Goal: Obtain resource: Download file/media

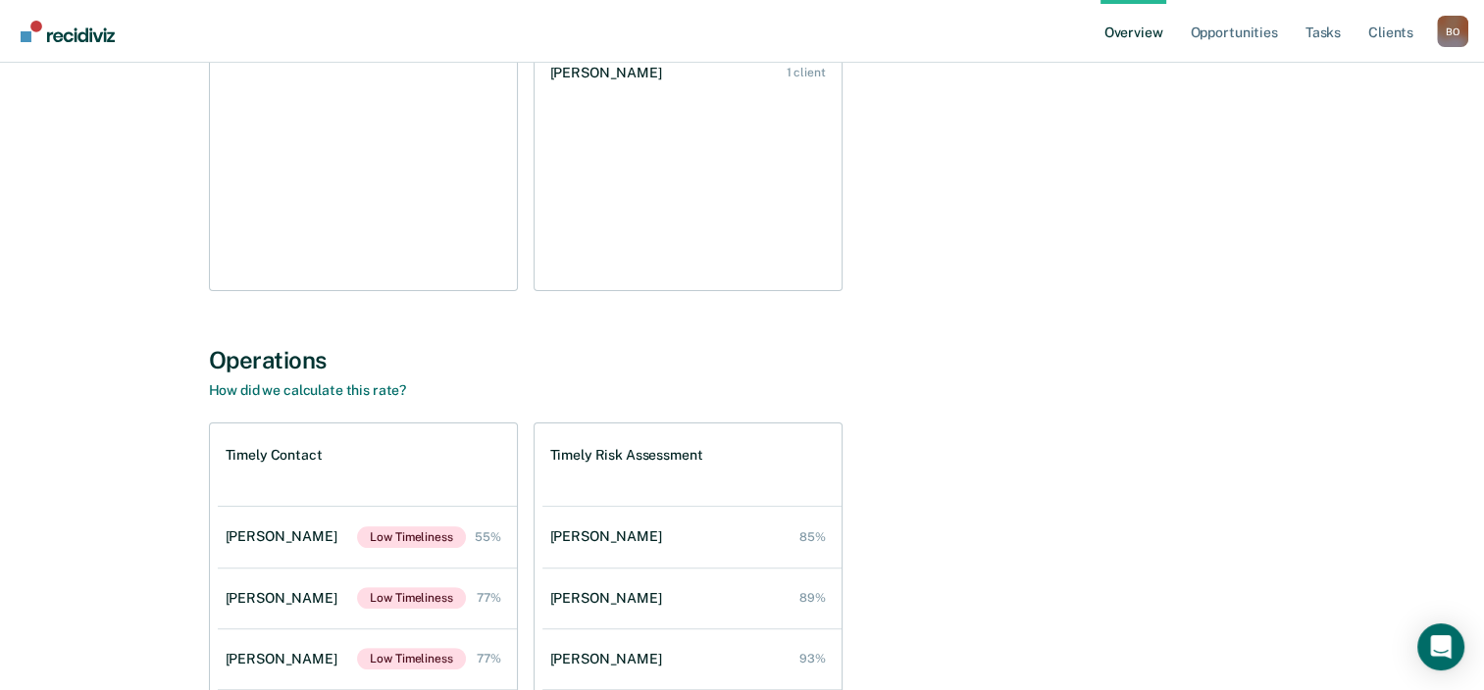
scroll to position [98, 0]
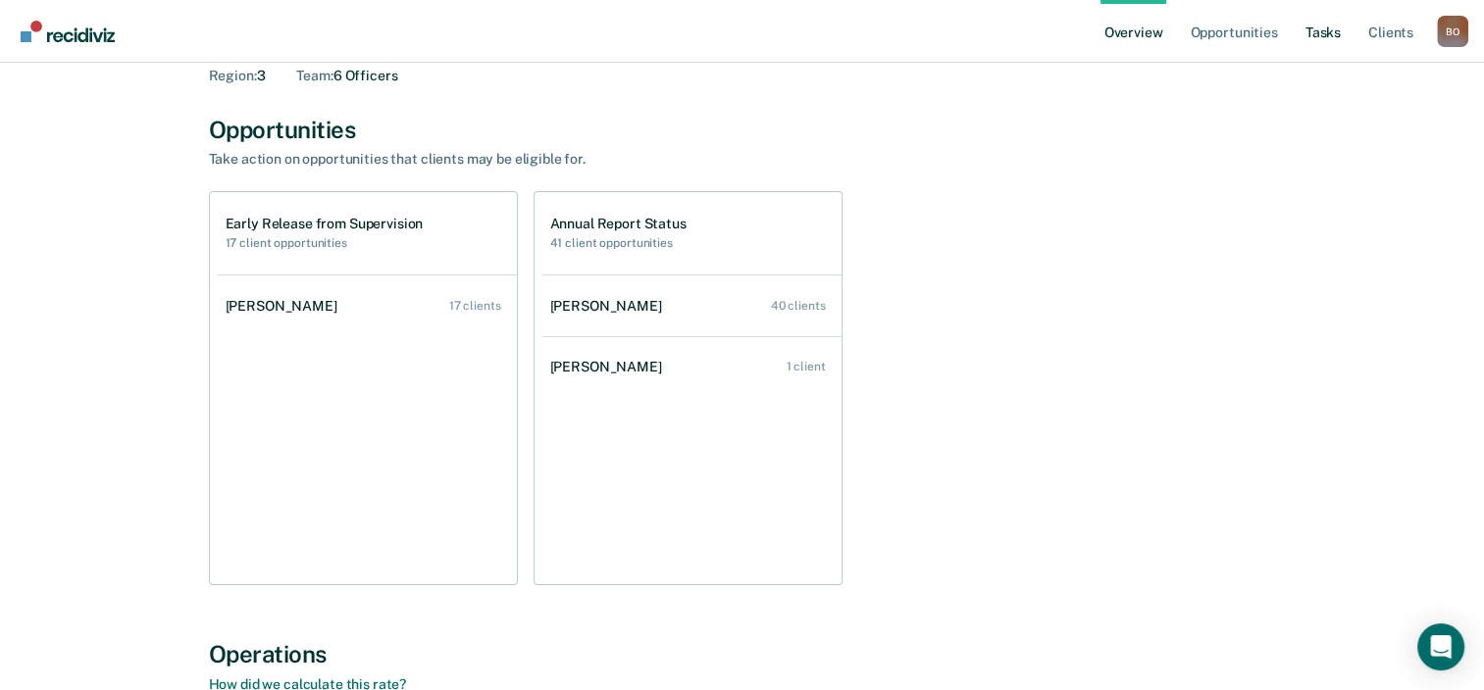
click at [1314, 38] on link "Tasks" at bounding box center [1322, 31] width 43 height 63
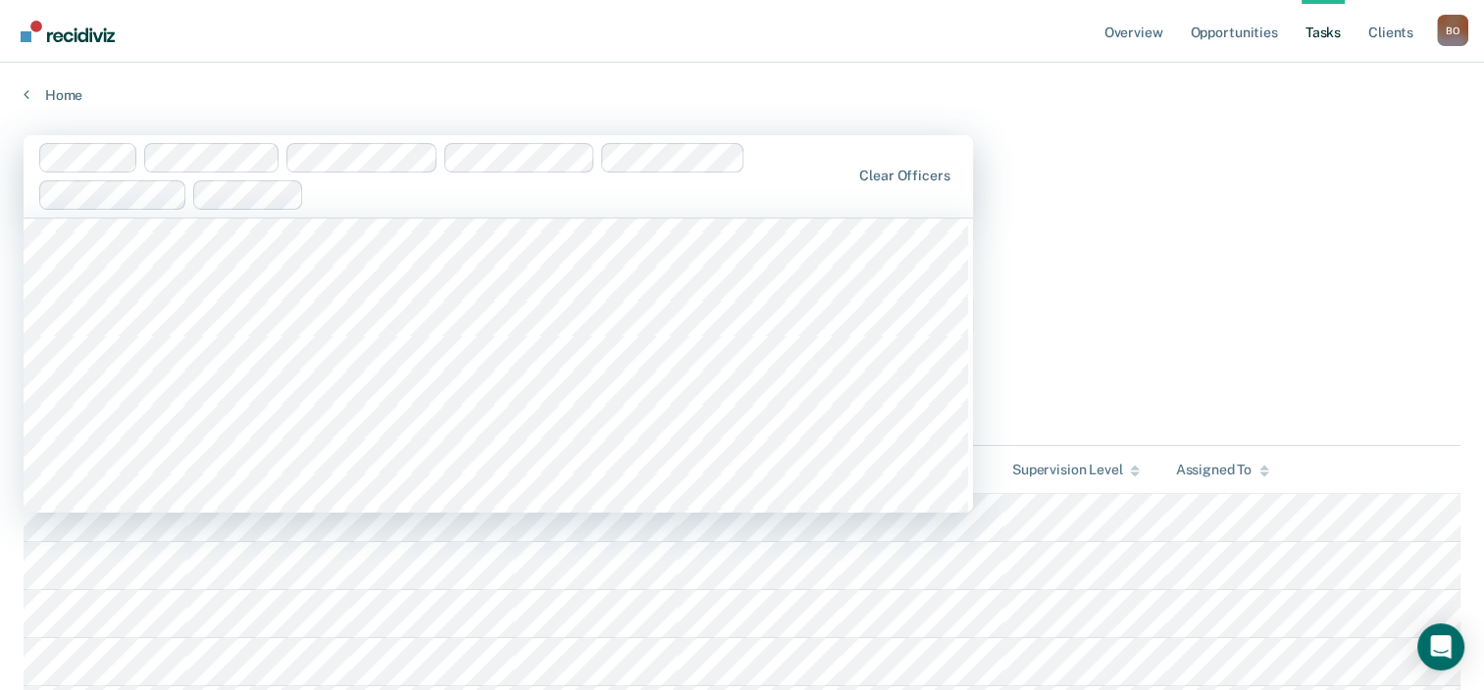
scroll to position [294, 0]
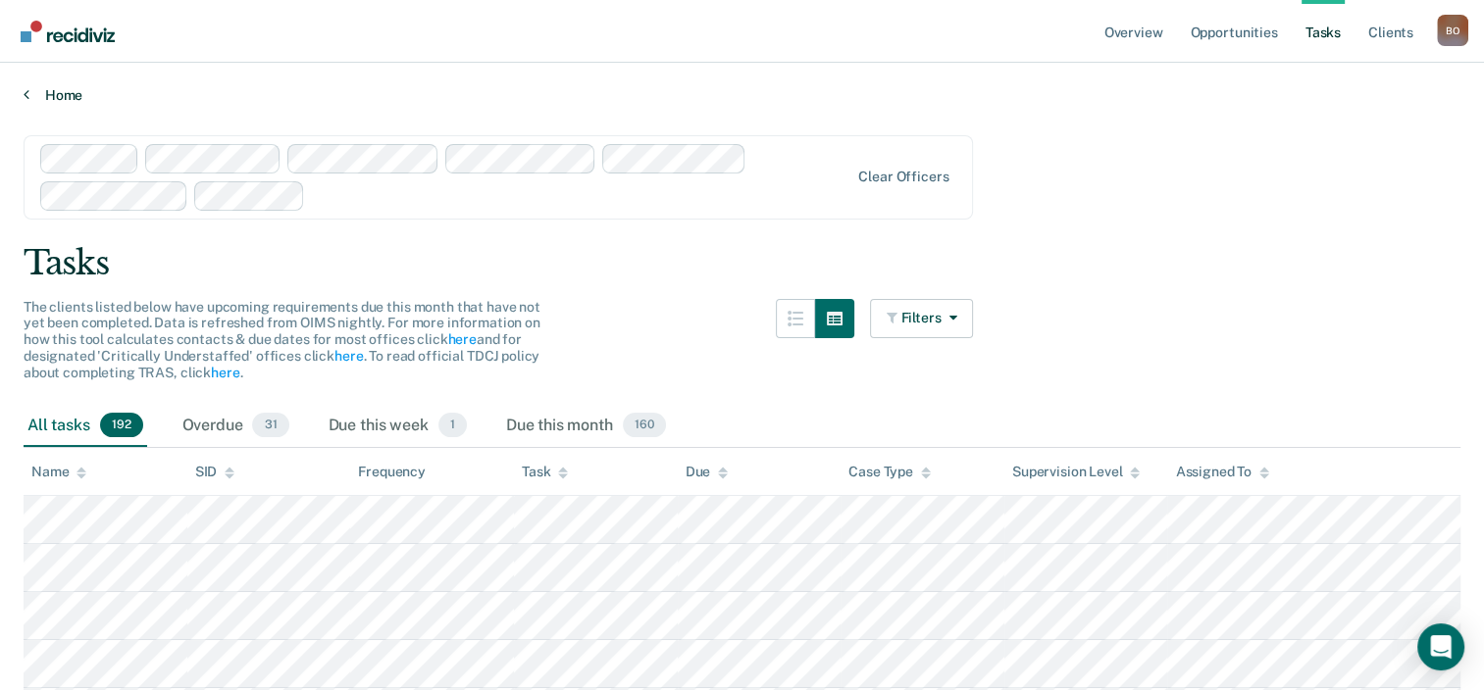
click at [59, 90] on link "Home" at bounding box center [742, 95] width 1437 height 18
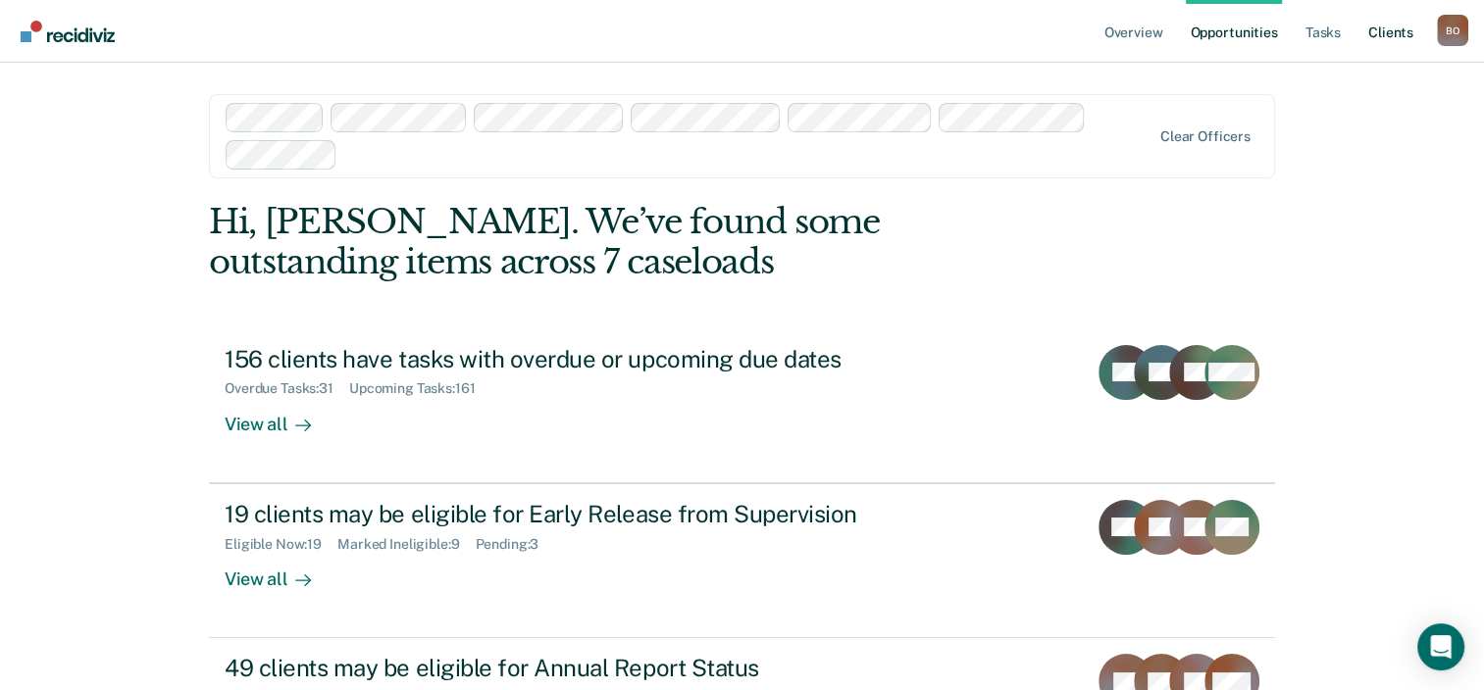
click at [1386, 30] on link "Client s" at bounding box center [1390, 31] width 53 height 63
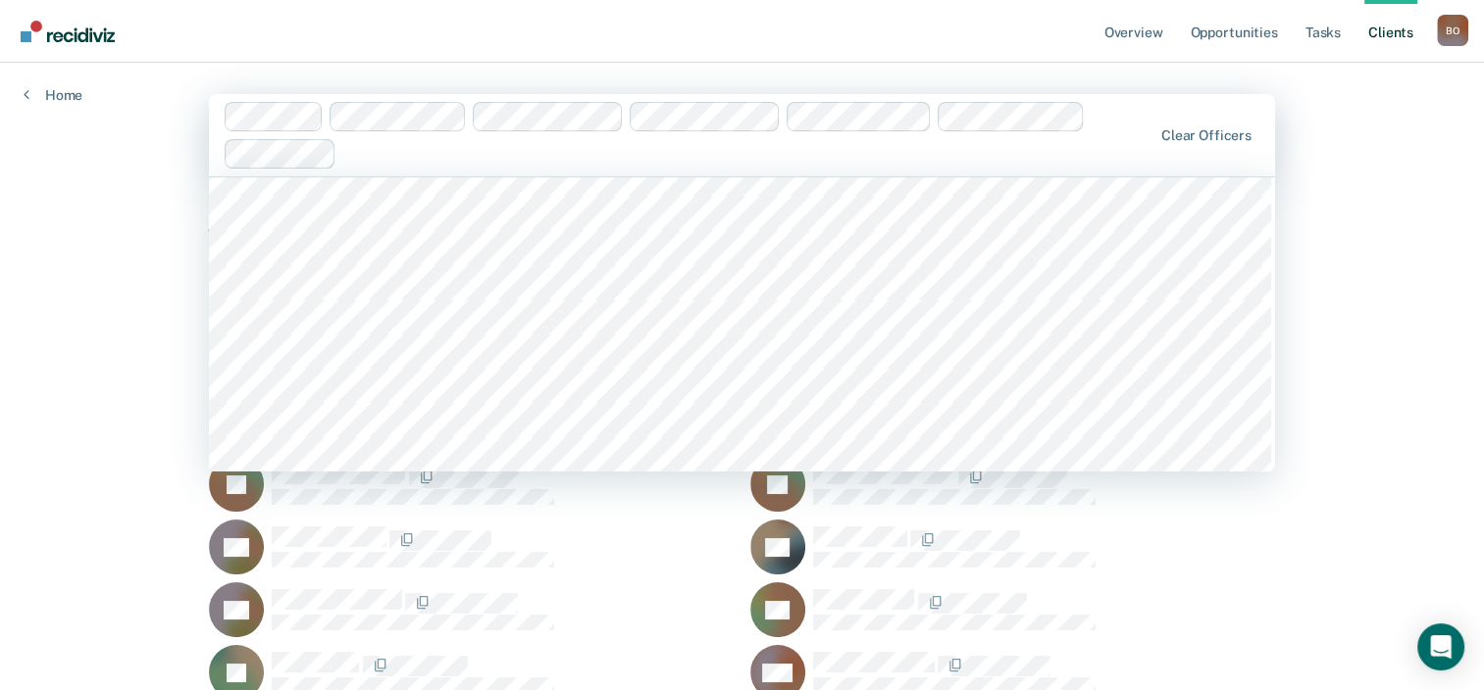
scroll to position [40507, 0]
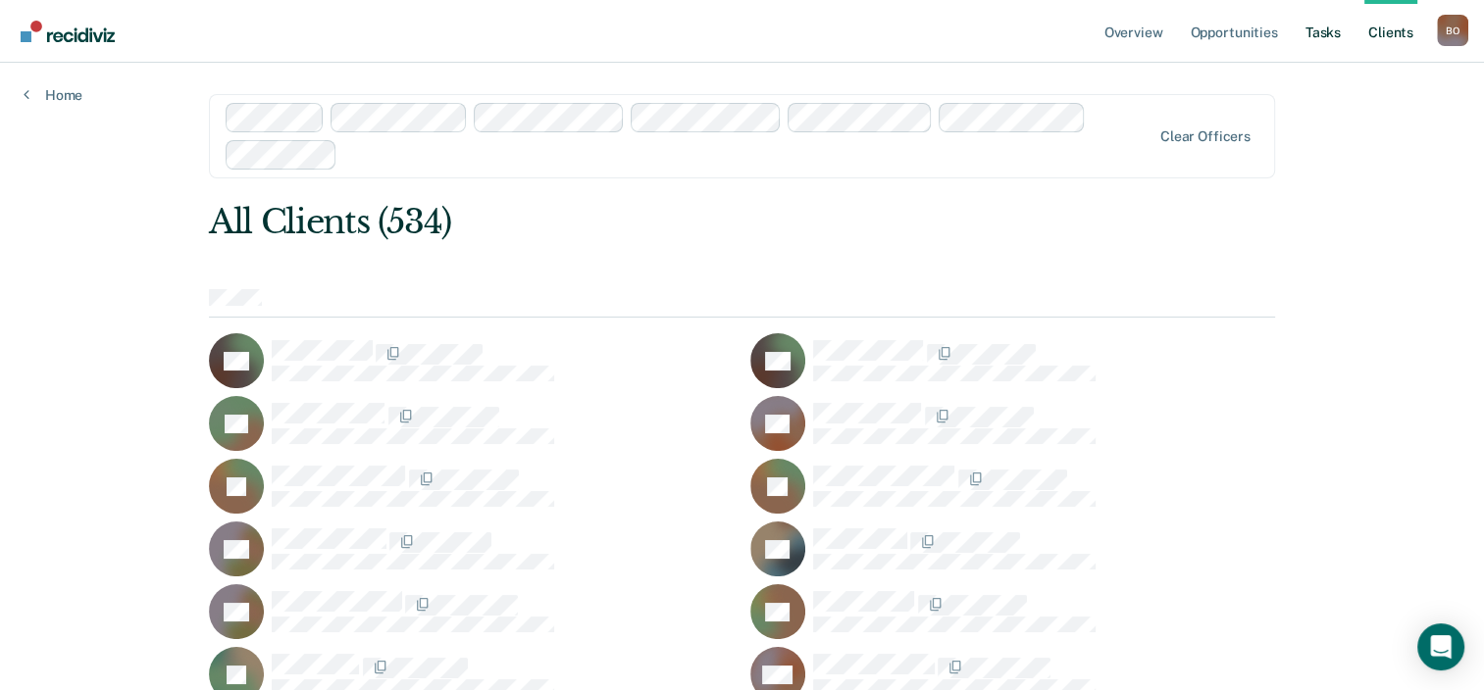
click at [1315, 32] on link "Tasks" at bounding box center [1322, 31] width 43 height 63
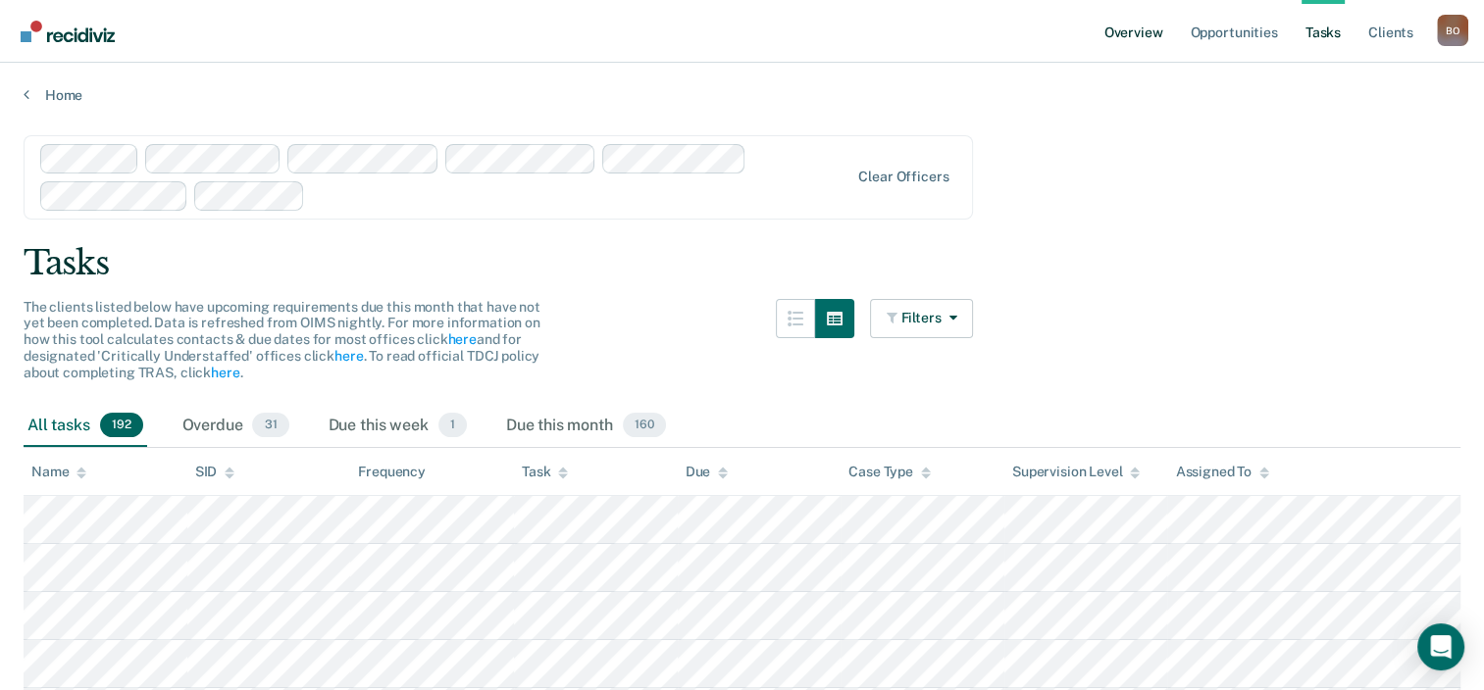
click at [1115, 34] on link "Overview" at bounding box center [1133, 31] width 67 height 63
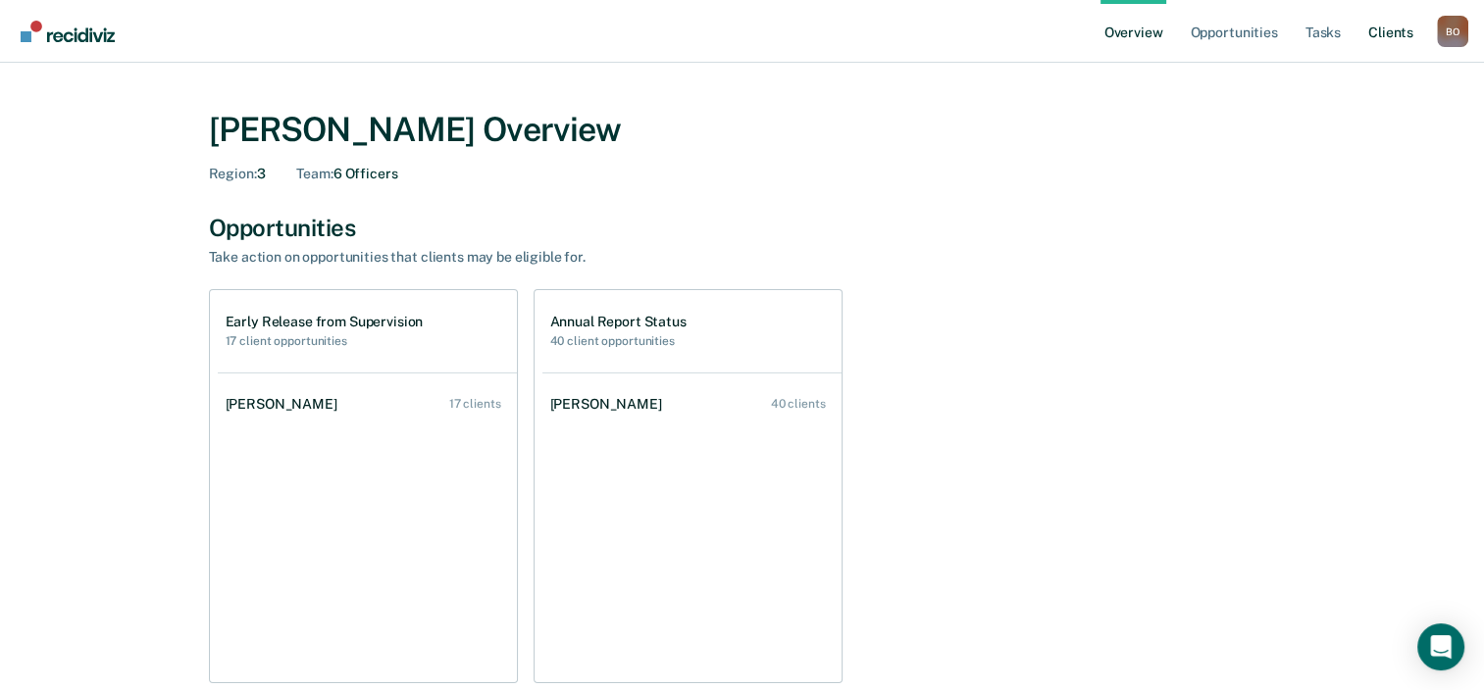
click at [1392, 39] on link "Client s" at bounding box center [1390, 31] width 53 height 63
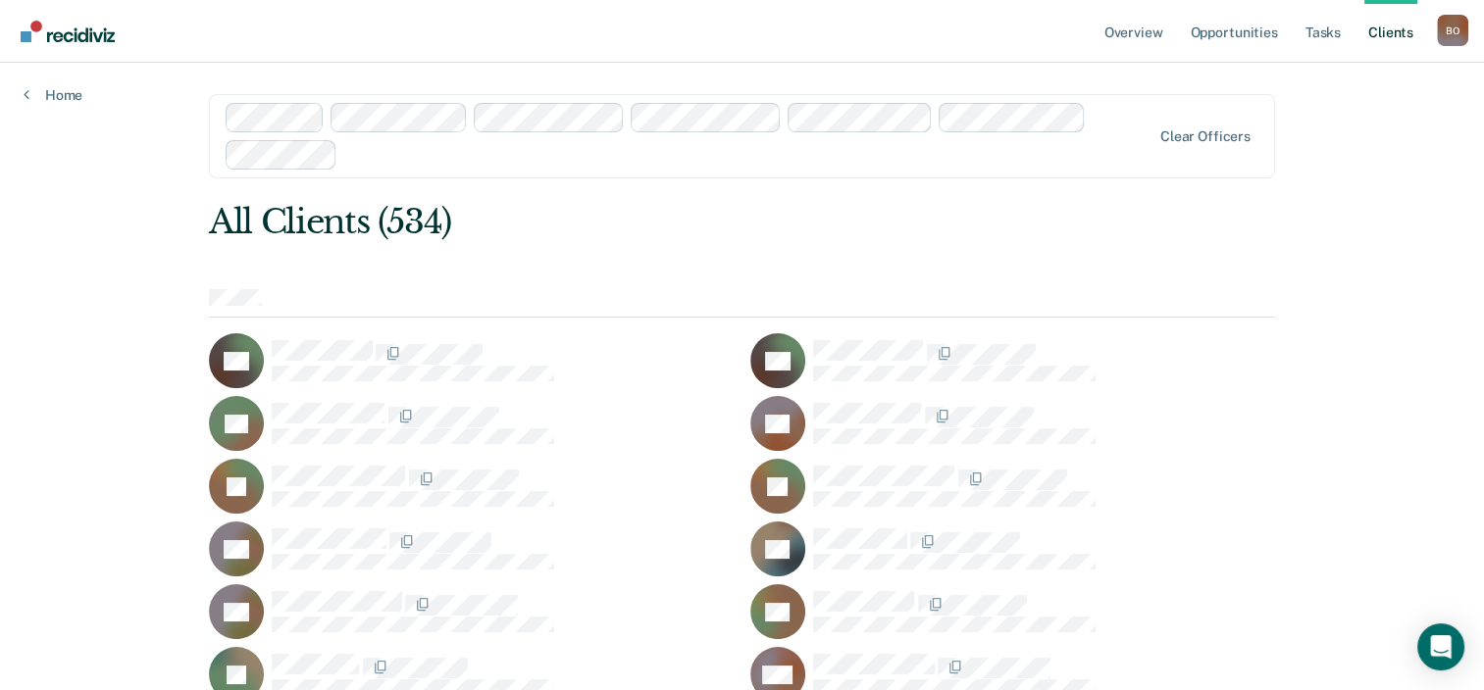
drag, startPoint x: 5, startPoint y: 85, endPoint x: 31, endPoint y: 83, distance: 26.5
click at [19, 85] on div "Home" at bounding box center [53, 83] width 106 height 41
click at [1301, 38] on link "Tasks" at bounding box center [1322, 31] width 43 height 63
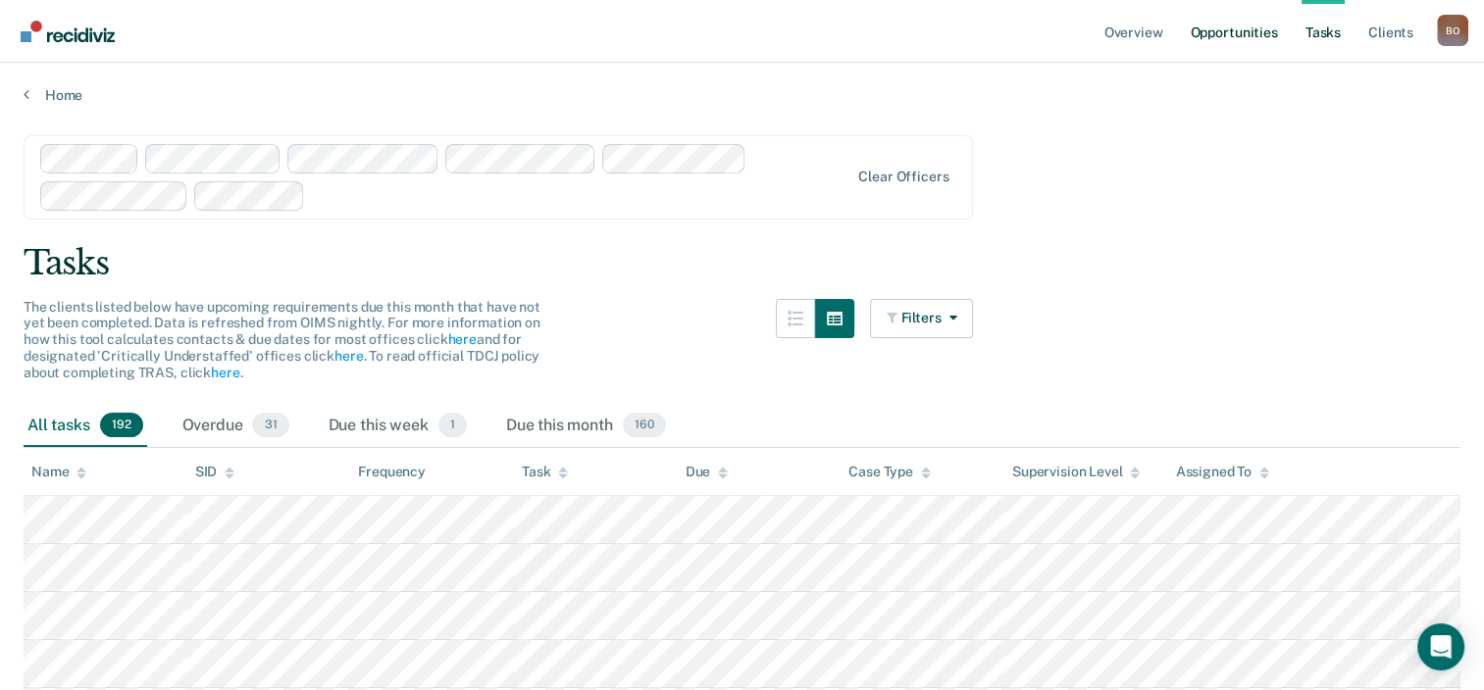
click at [1228, 35] on link "Opportunities" at bounding box center [1233, 31] width 95 height 63
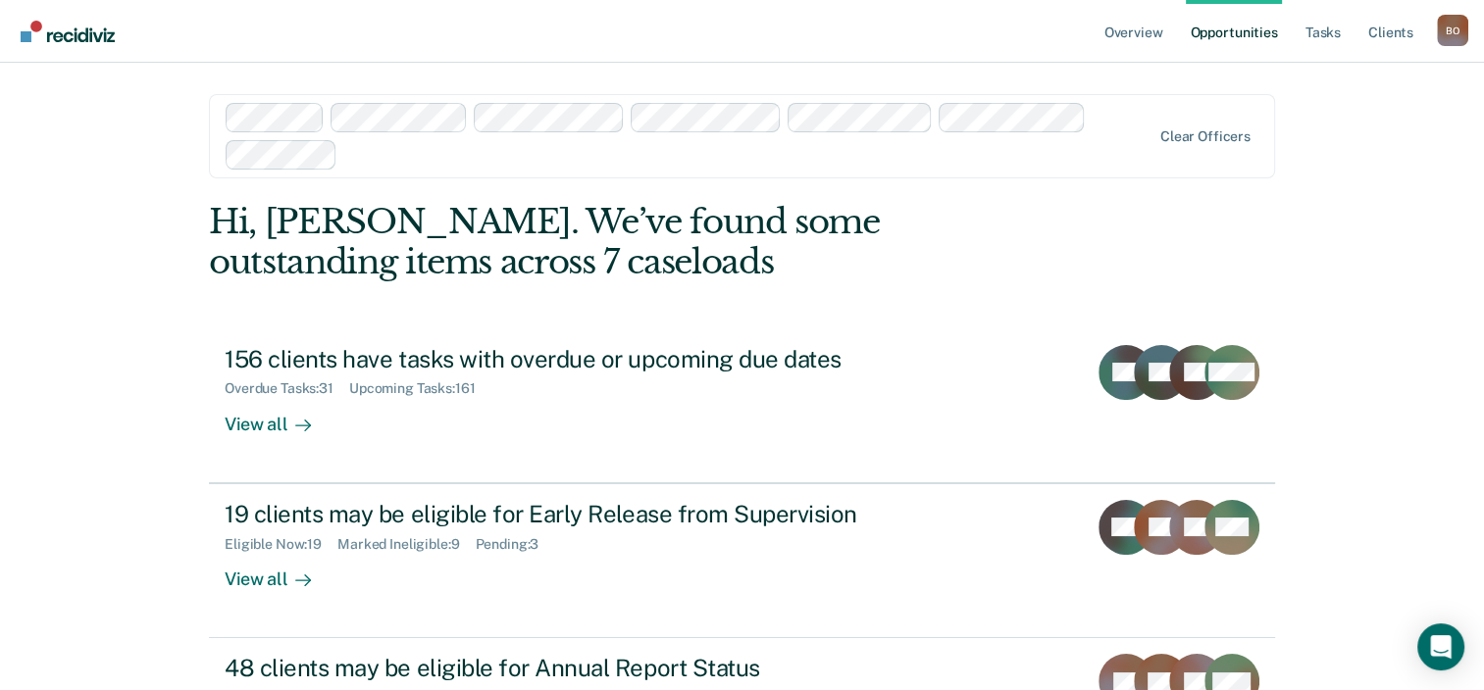
scroll to position [179, 0]
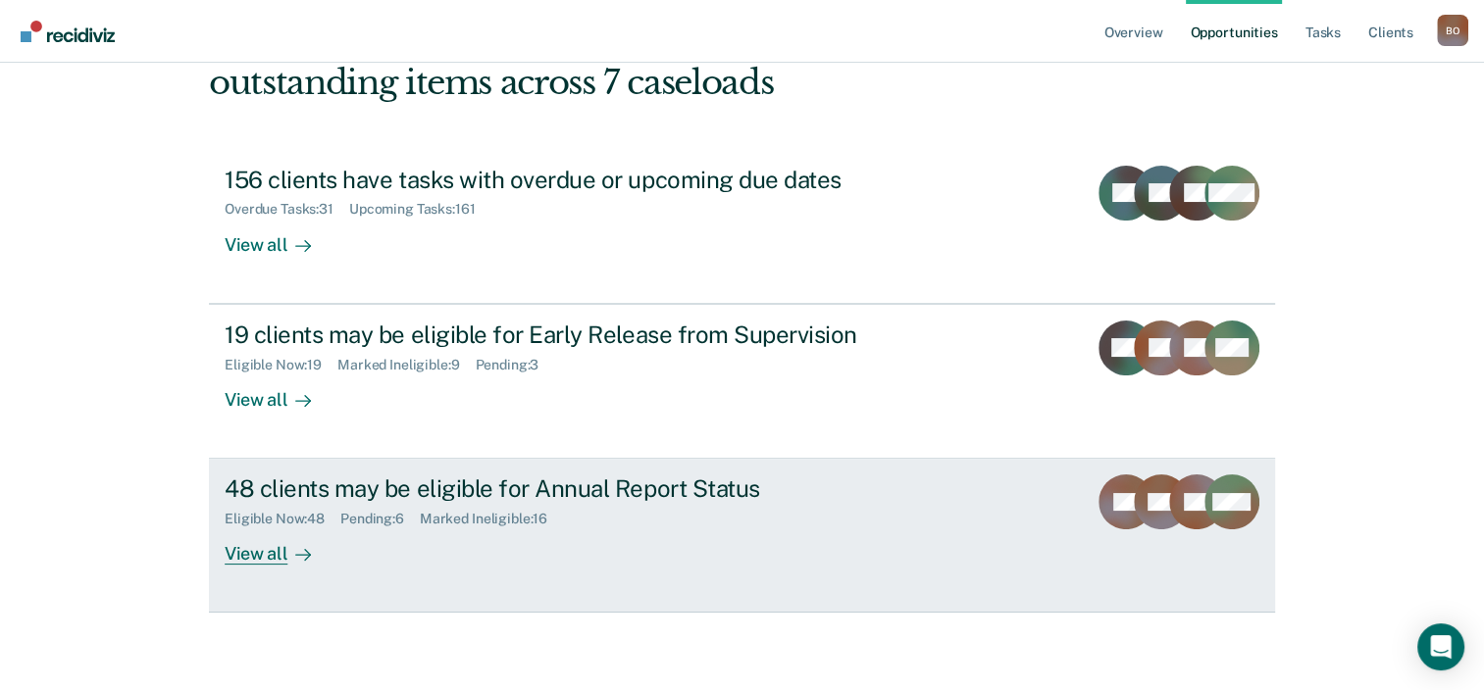
click at [341, 539] on div "48 clients may be eligible for Annual Report Status Eligible Now : 48 Pending :…" at bounding box center [592, 520] width 735 height 90
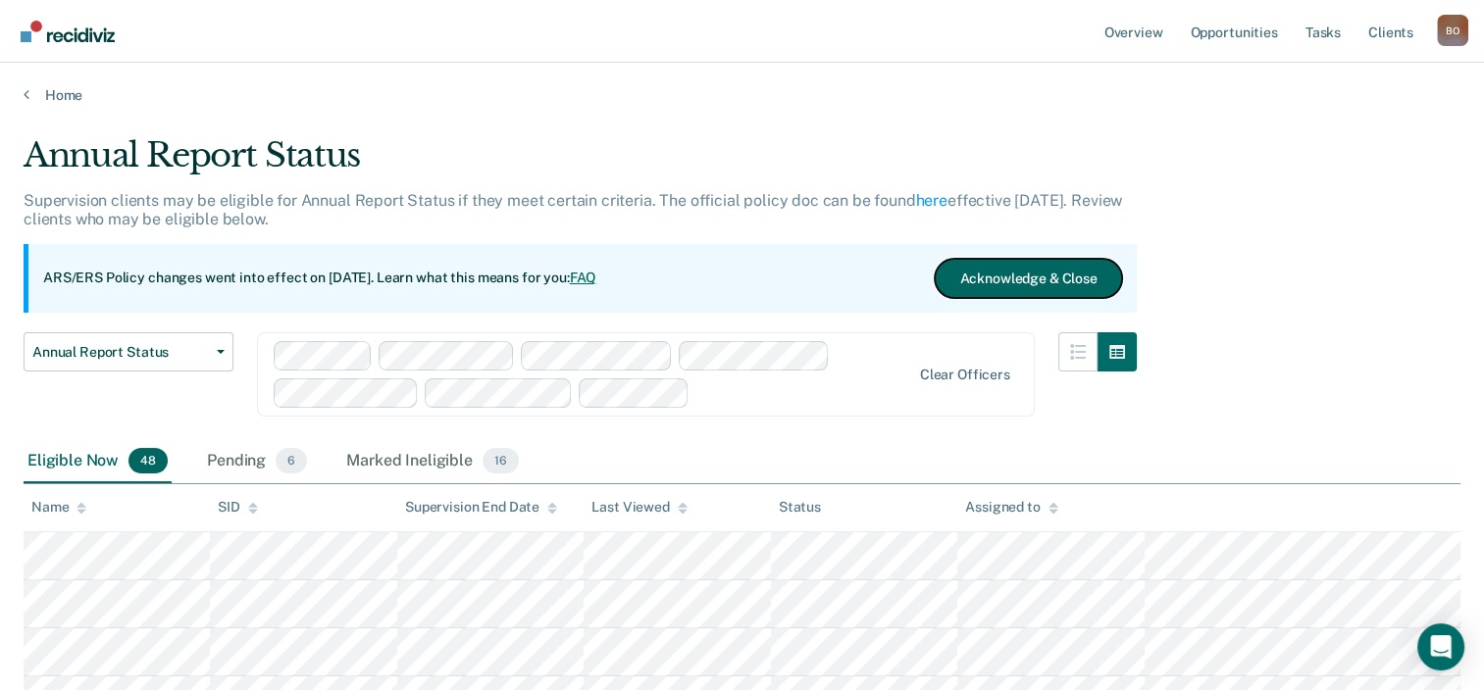
click at [1042, 284] on button "Acknowledge & Close" at bounding box center [1028, 278] width 186 height 39
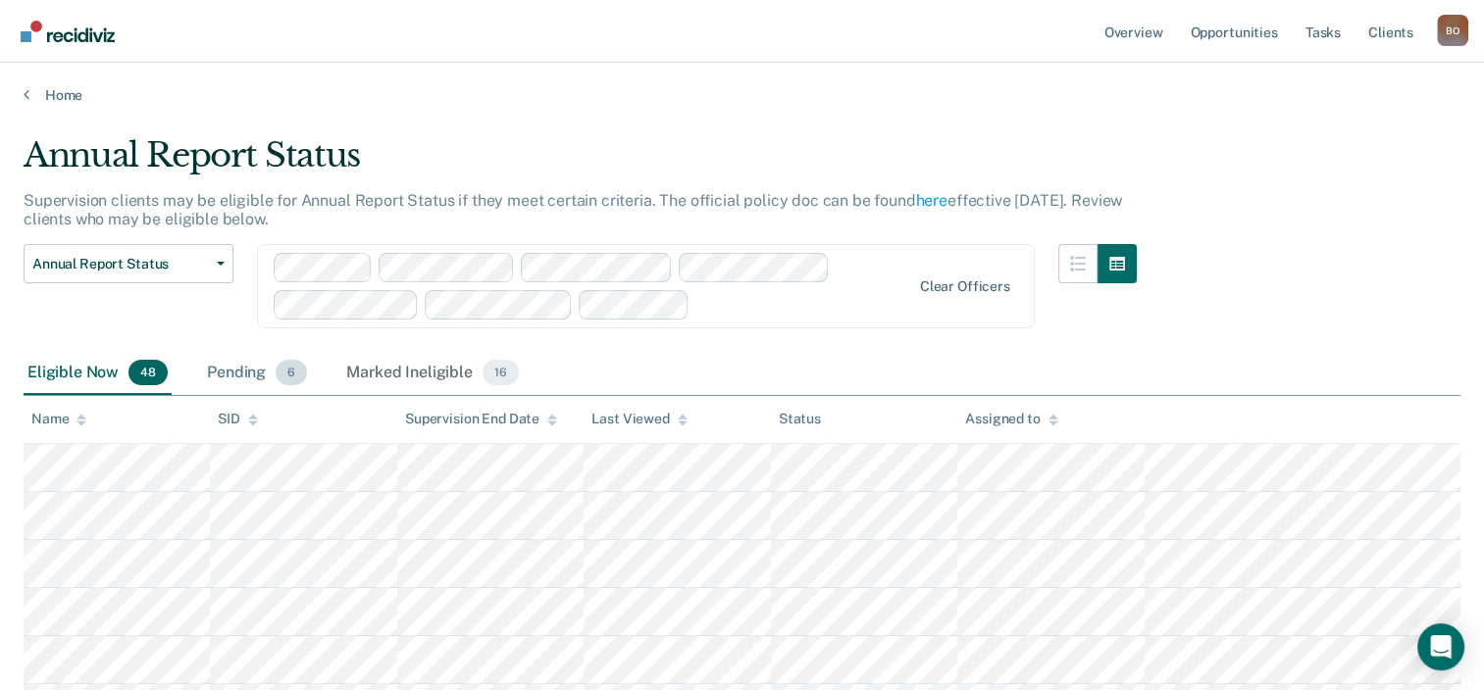
click at [279, 370] on span "6" at bounding box center [291, 372] width 31 height 25
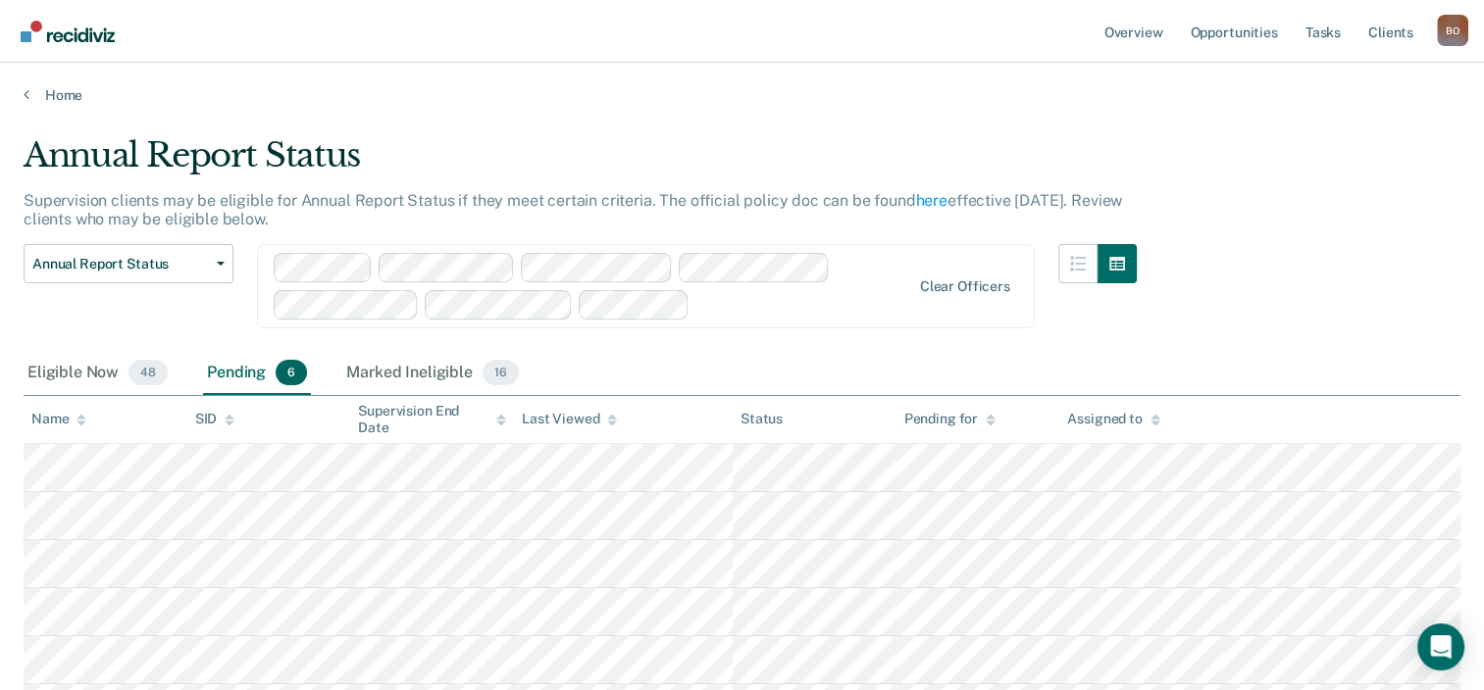
scroll to position [180, 0]
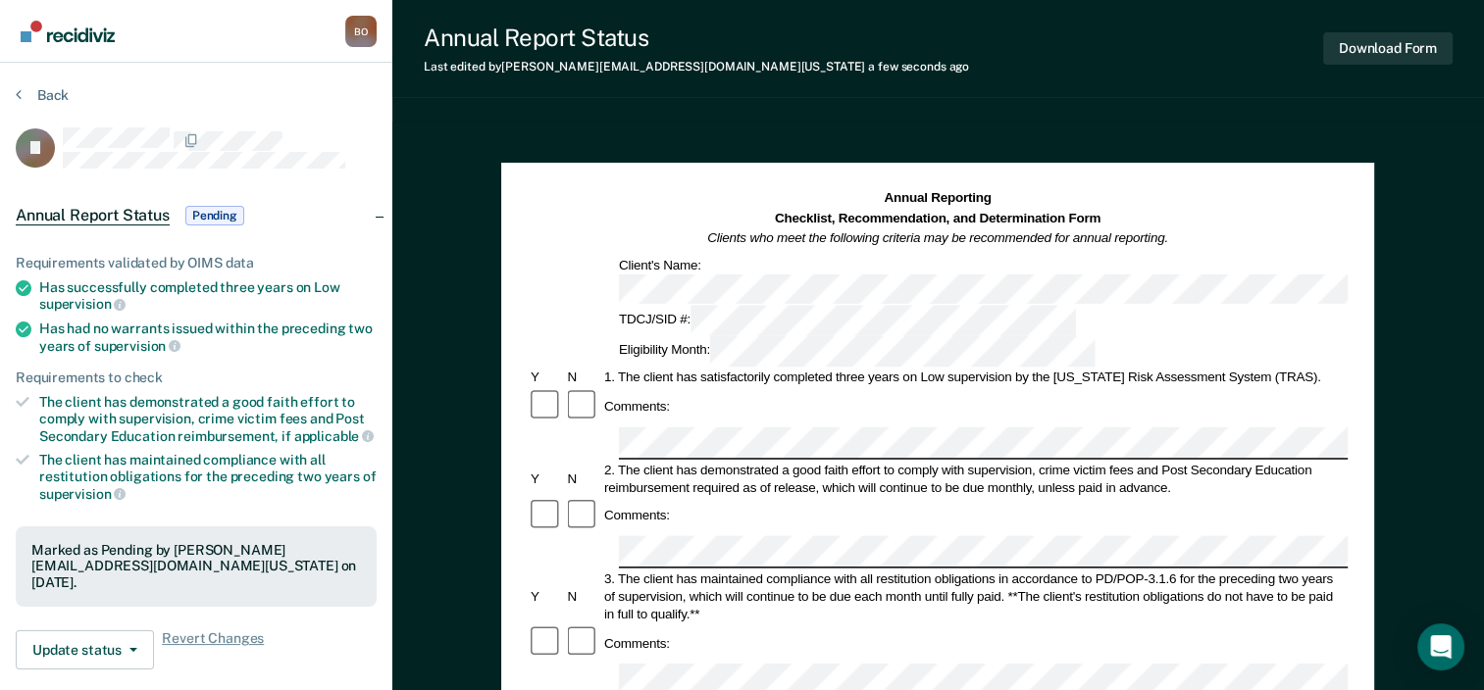
drag, startPoint x: 746, startPoint y: 197, endPoint x: 616, endPoint y: 137, distance: 143.5
click at [1377, 40] on button "Download Form" at bounding box center [1387, 48] width 129 height 32
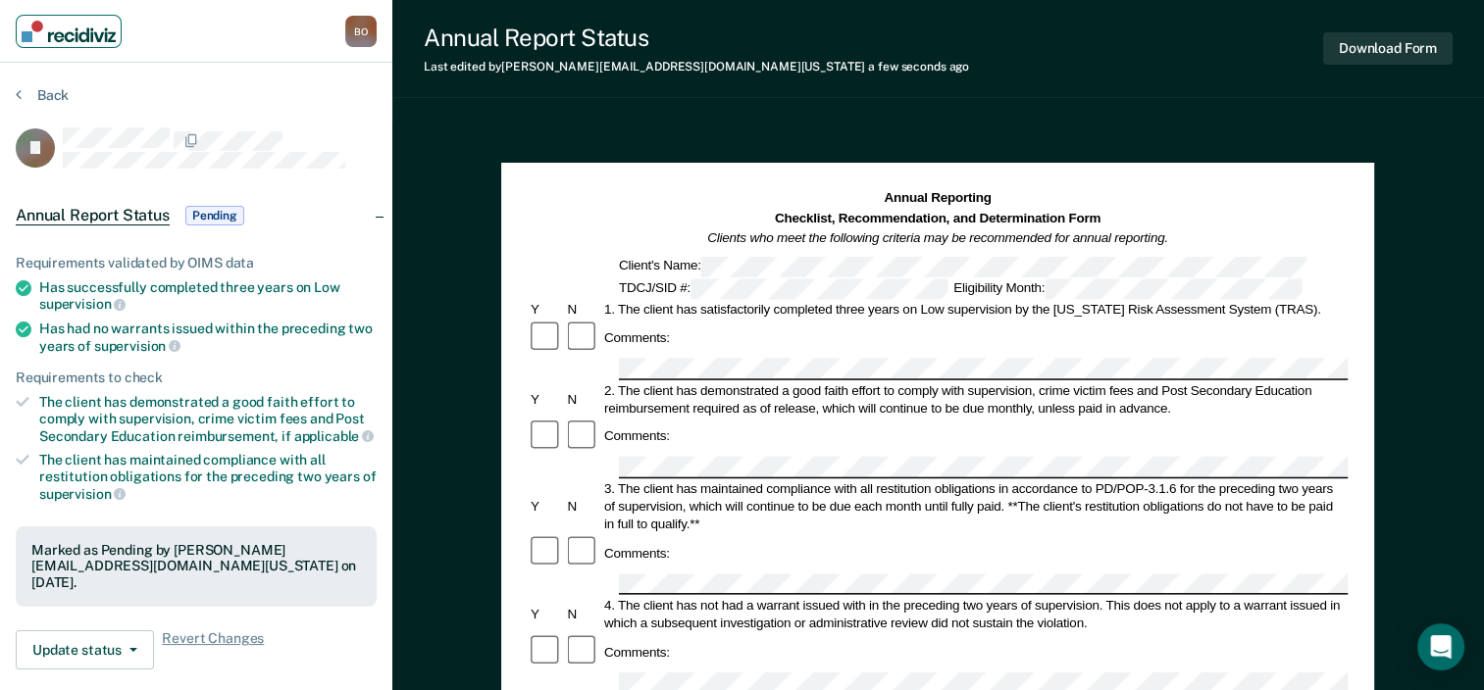
click at [51, 31] on img "Main navigation" at bounding box center [69, 32] width 94 height 22
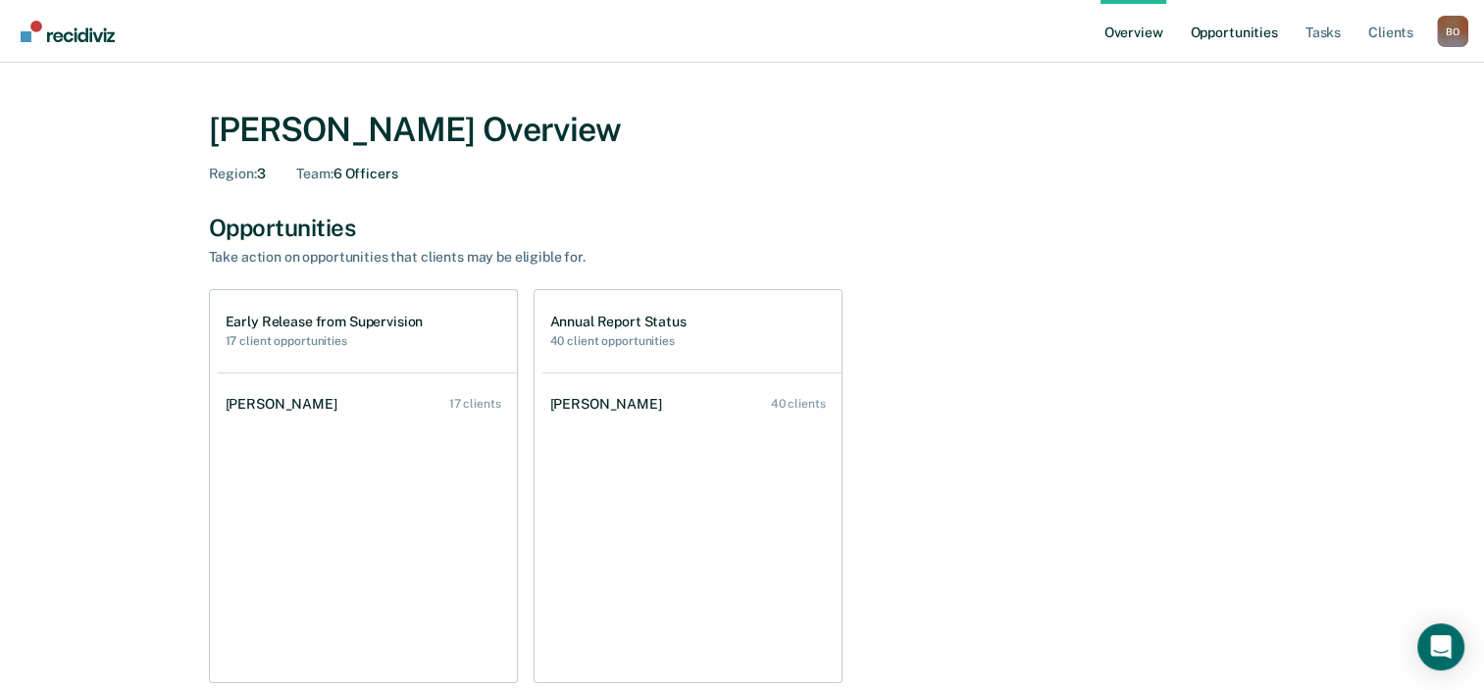
click at [1259, 33] on link "Opportunities" at bounding box center [1233, 31] width 95 height 63
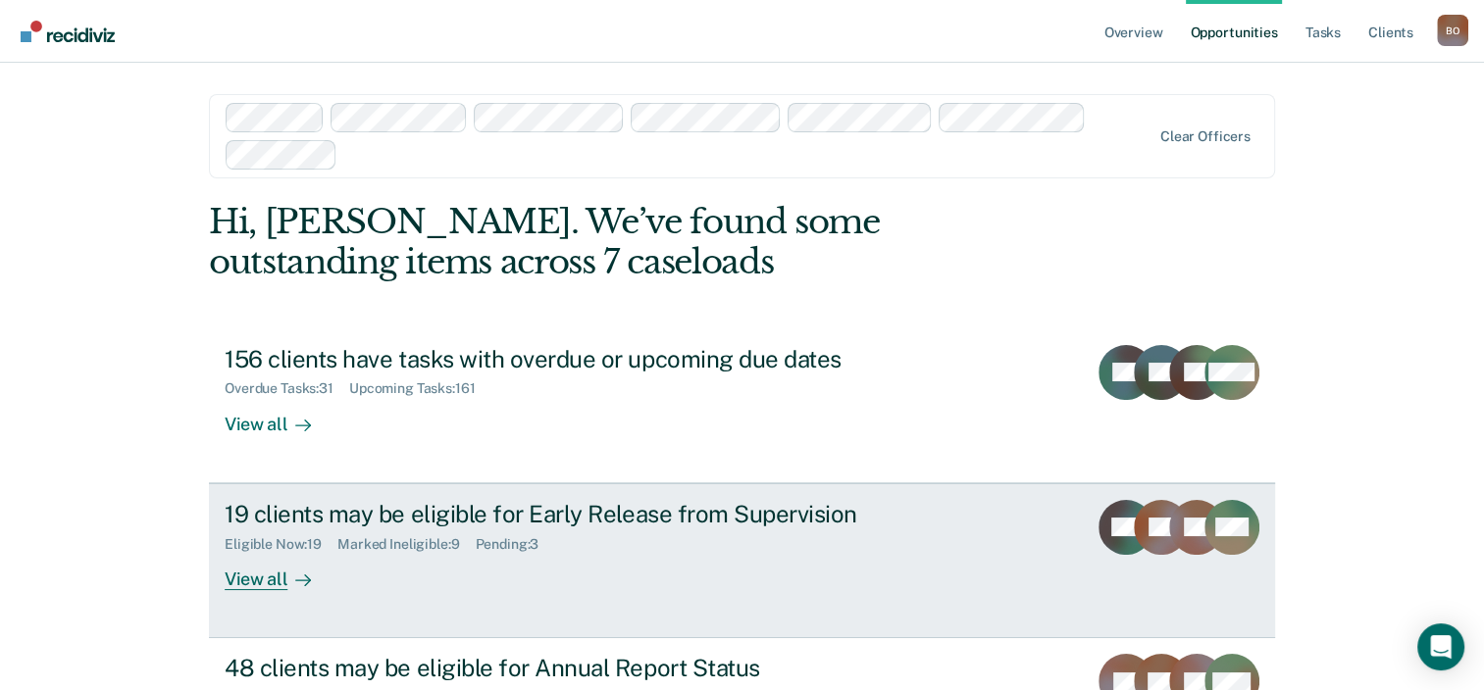
scroll to position [179, 0]
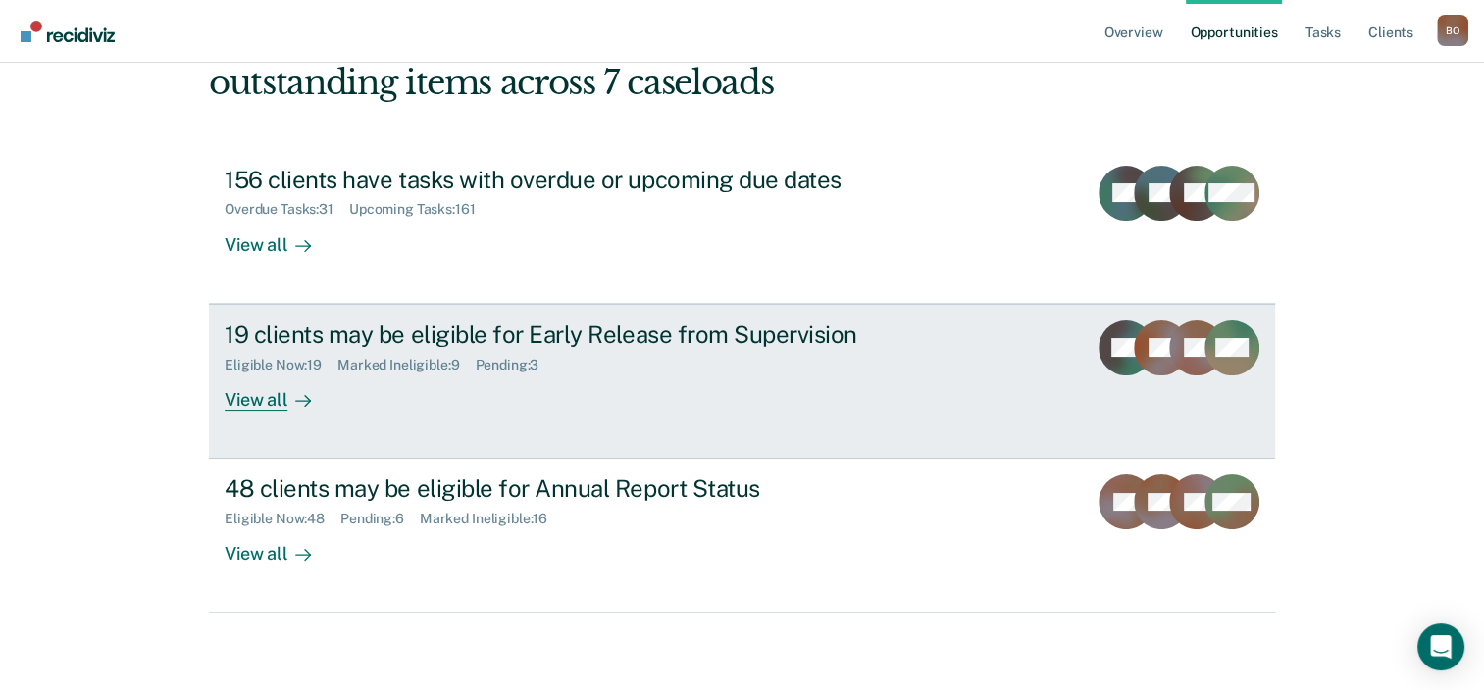
click at [545, 385] on div "19 clients may be eligible for Early Release from Supervision Eligible Now : 19…" at bounding box center [592, 366] width 735 height 90
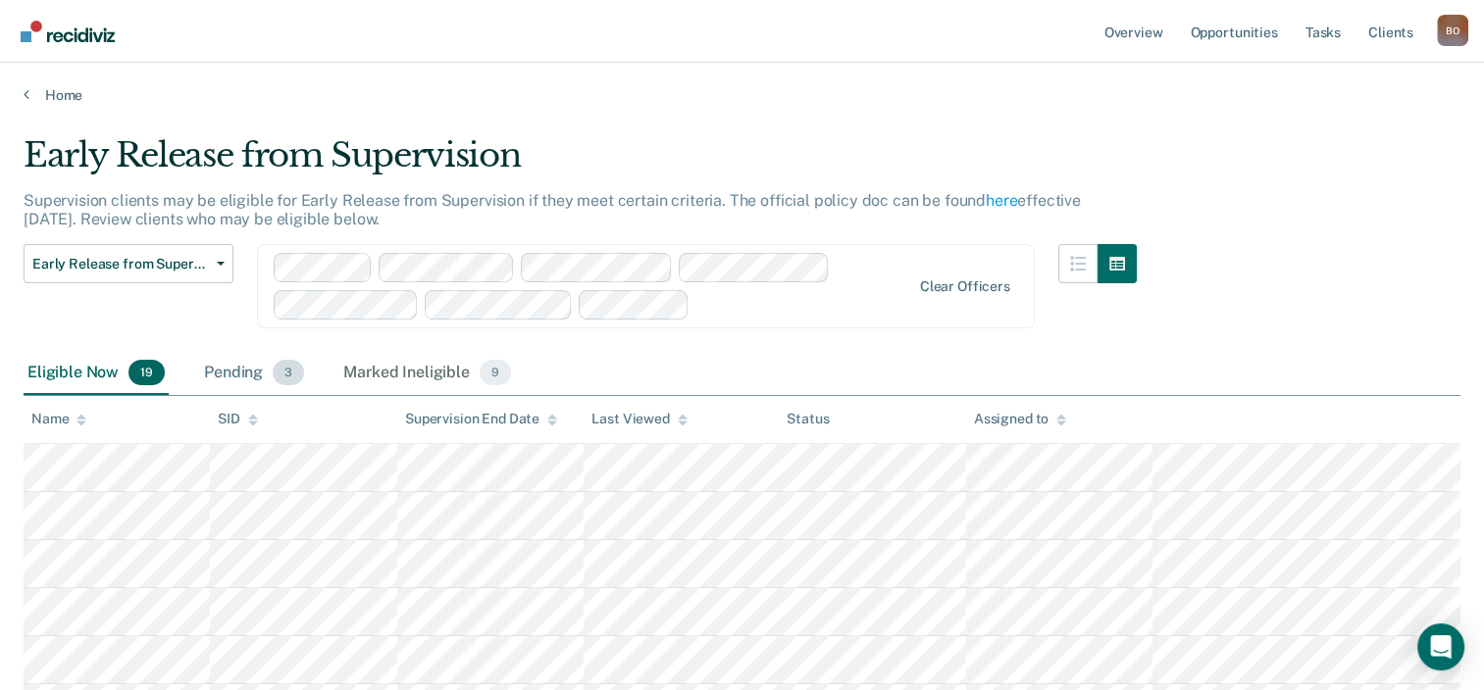
click at [242, 379] on div "Pending 3" at bounding box center [254, 373] width 108 height 43
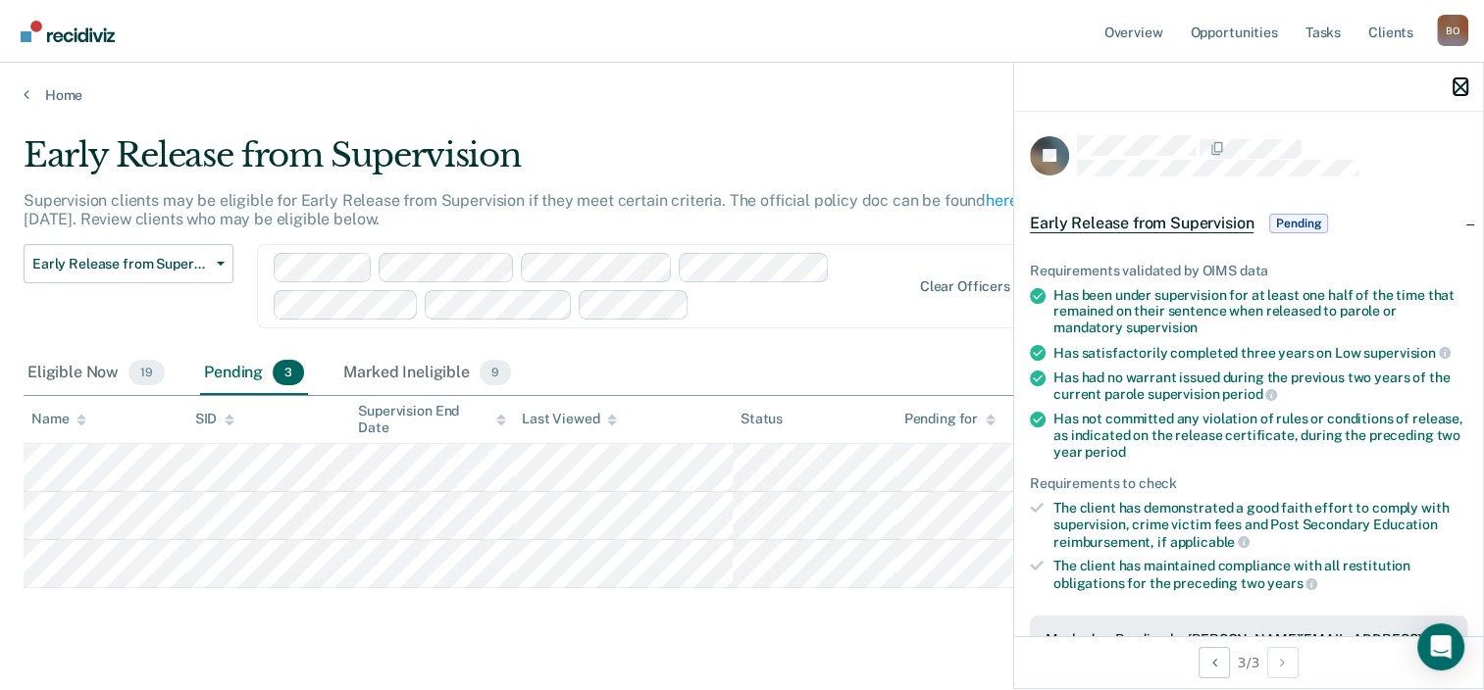
click at [1453, 86] on icon "button" at bounding box center [1460, 87] width 14 height 14
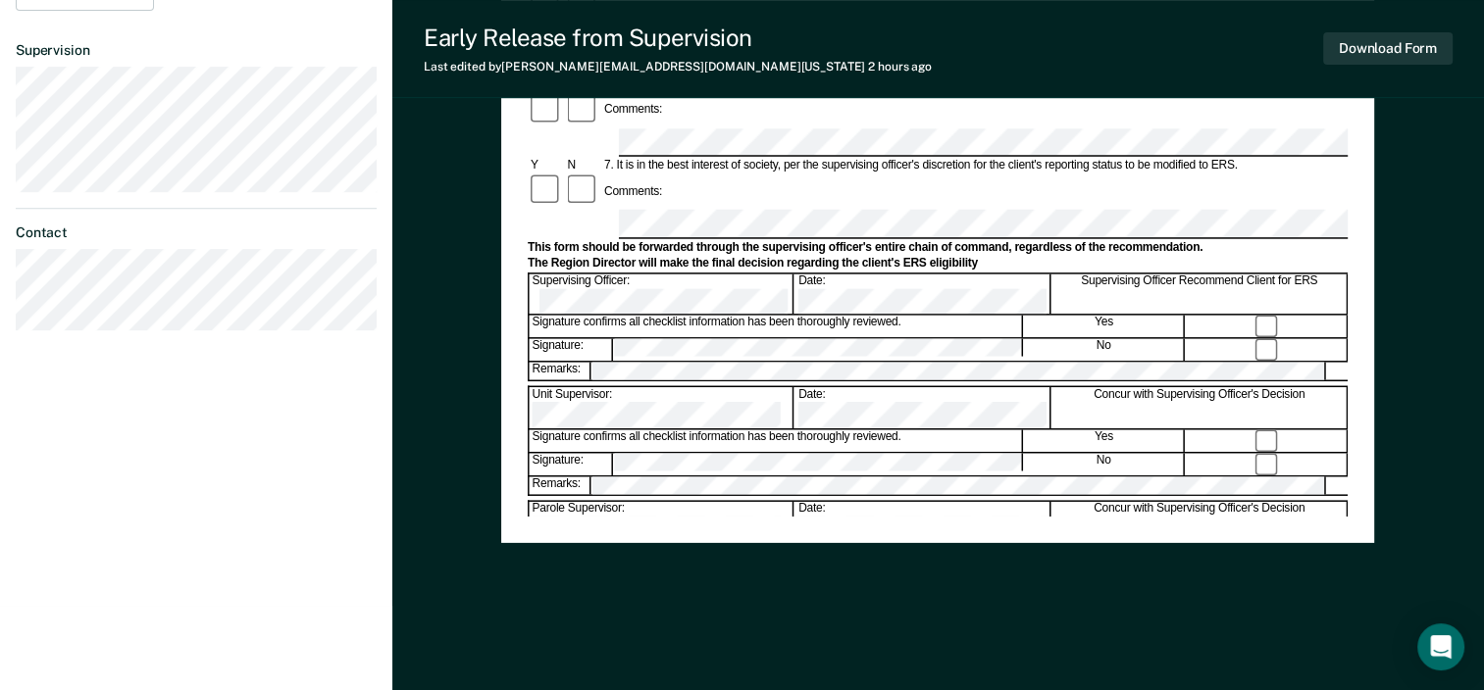
scroll to position [762, 0]
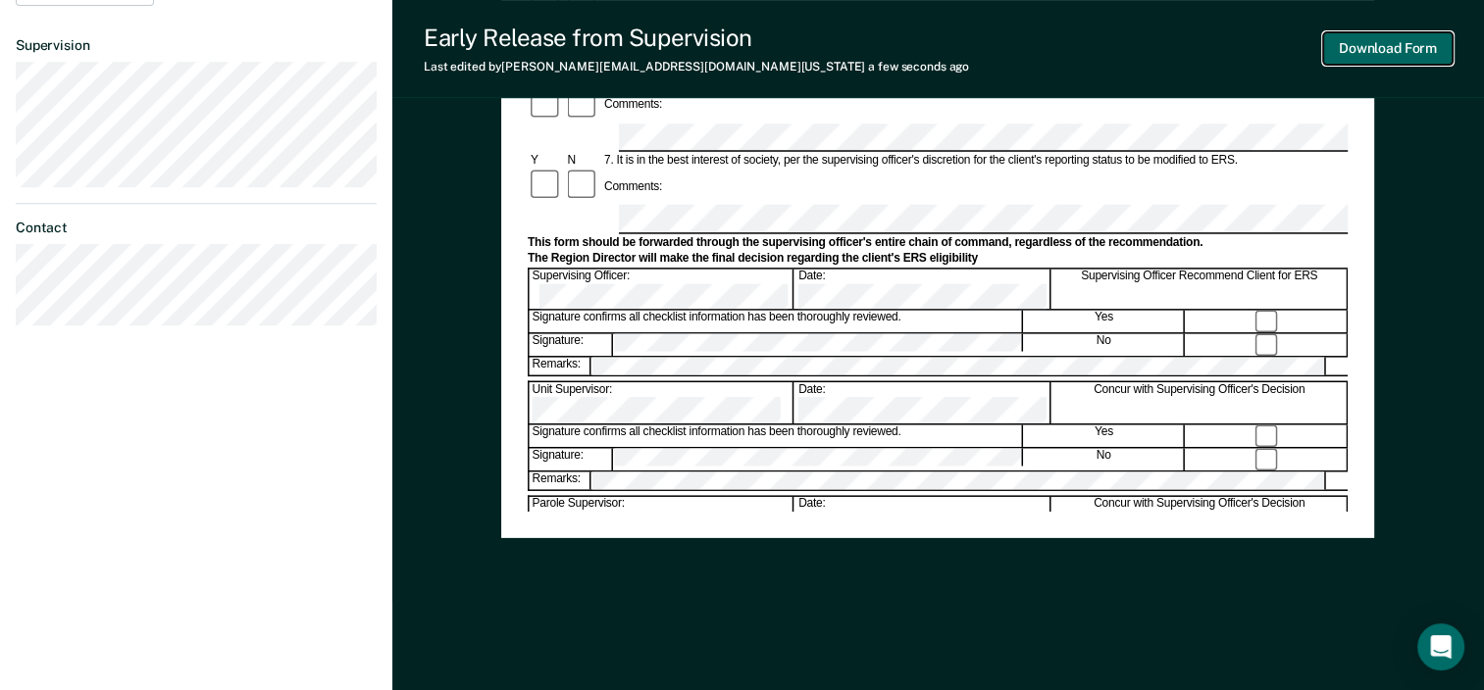
click at [1367, 49] on button "Download Form" at bounding box center [1387, 48] width 129 height 32
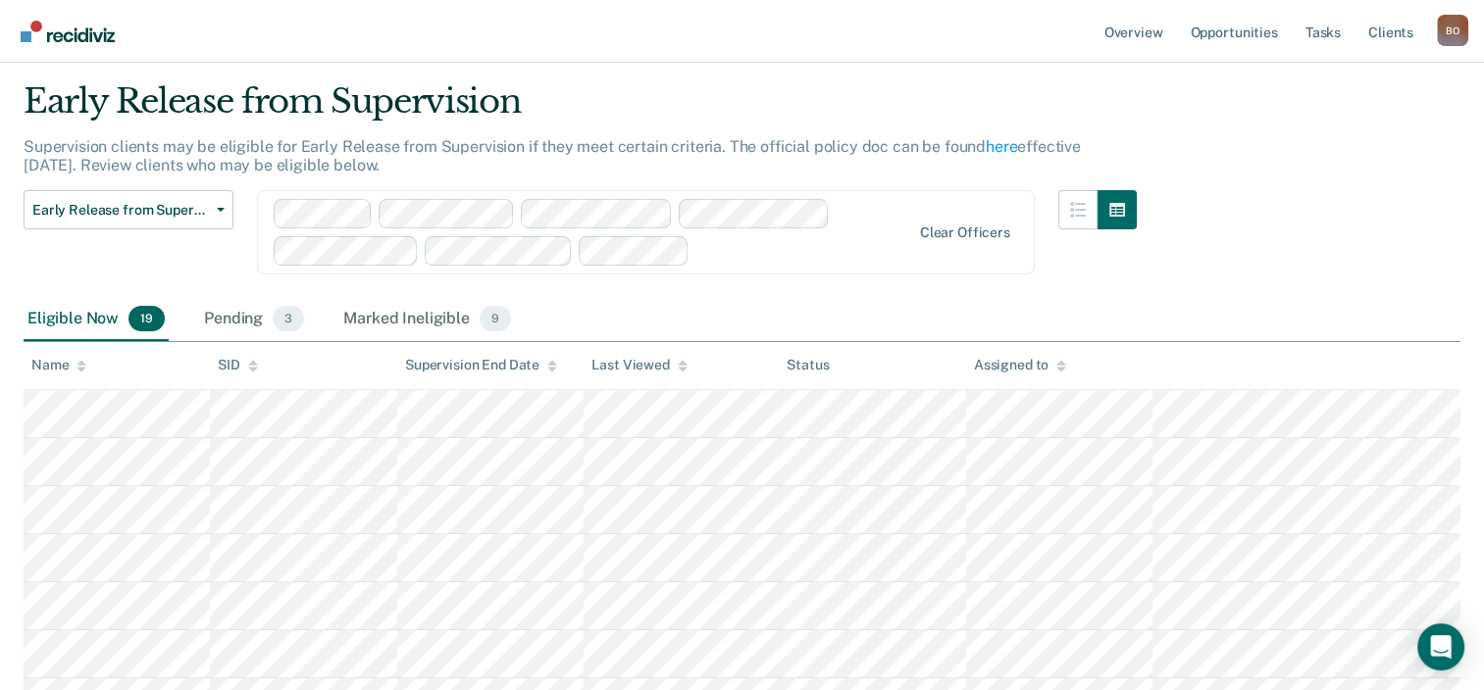
scroll to position [98, 0]
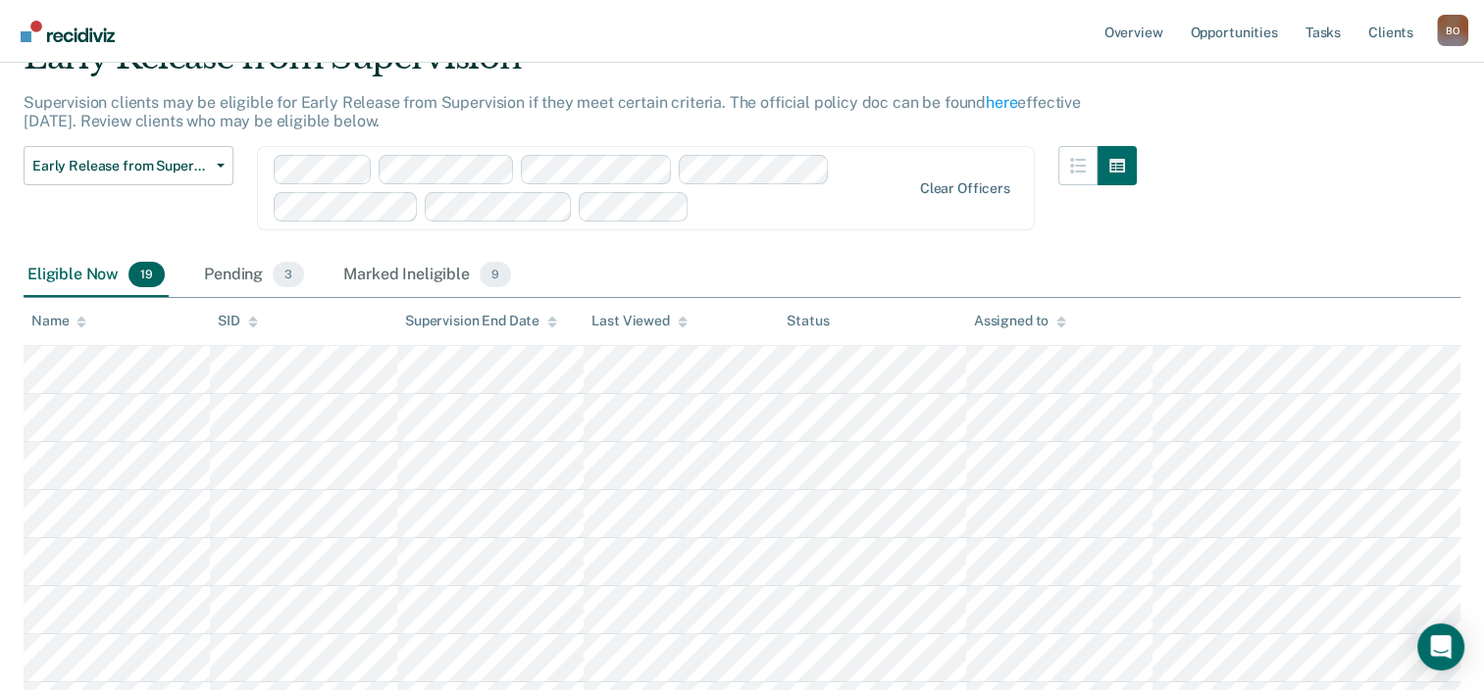
scroll to position [179, 0]
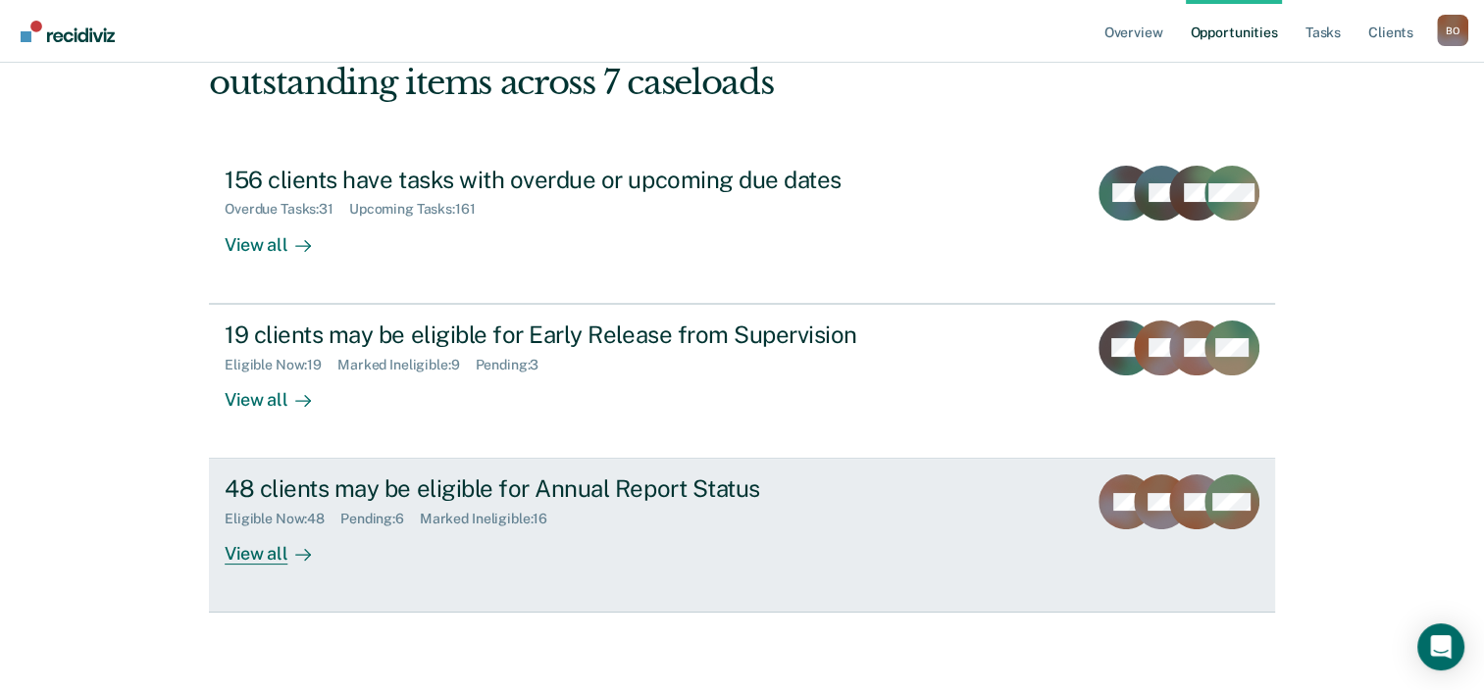
click at [608, 522] on div "Eligible Now : 48 Pending : 6 Marked Ineligible : 16" at bounding box center [569, 515] width 688 height 25
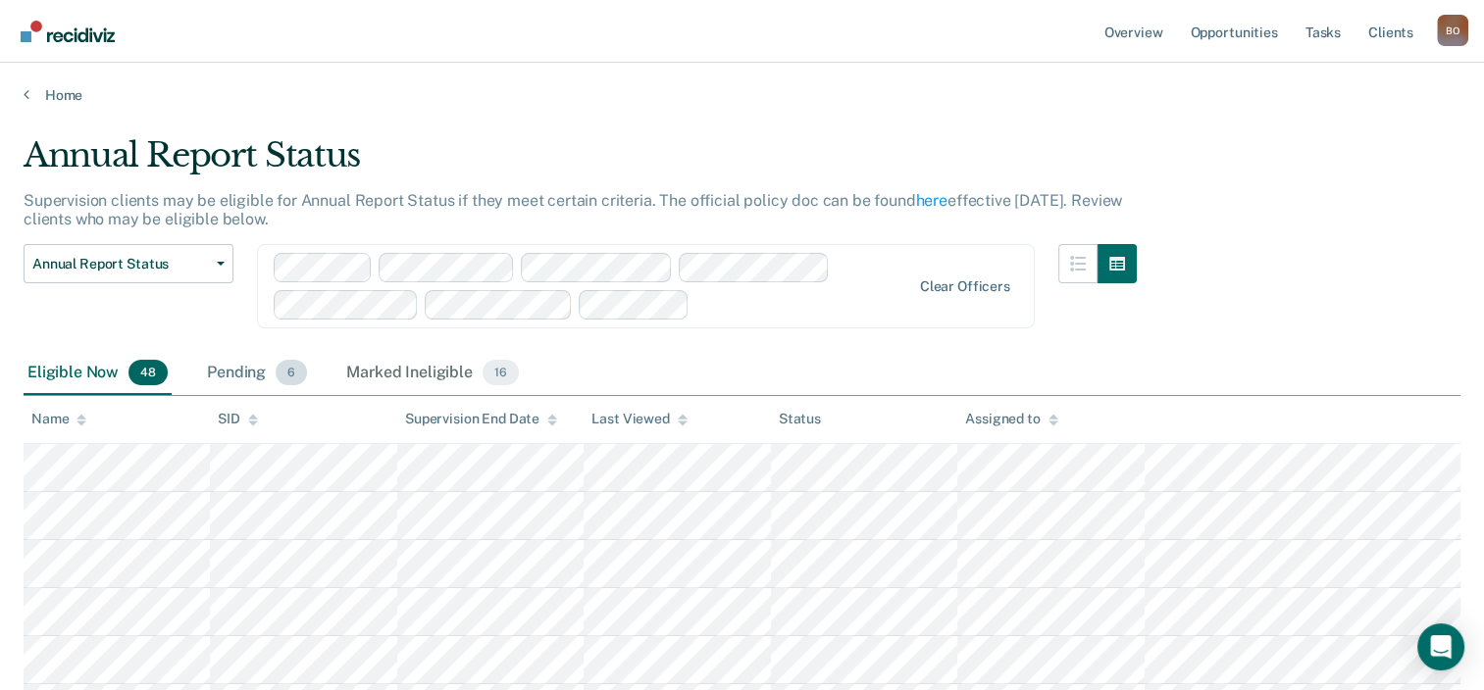
click at [246, 371] on div "Pending 6" at bounding box center [257, 373] width 108 height 43
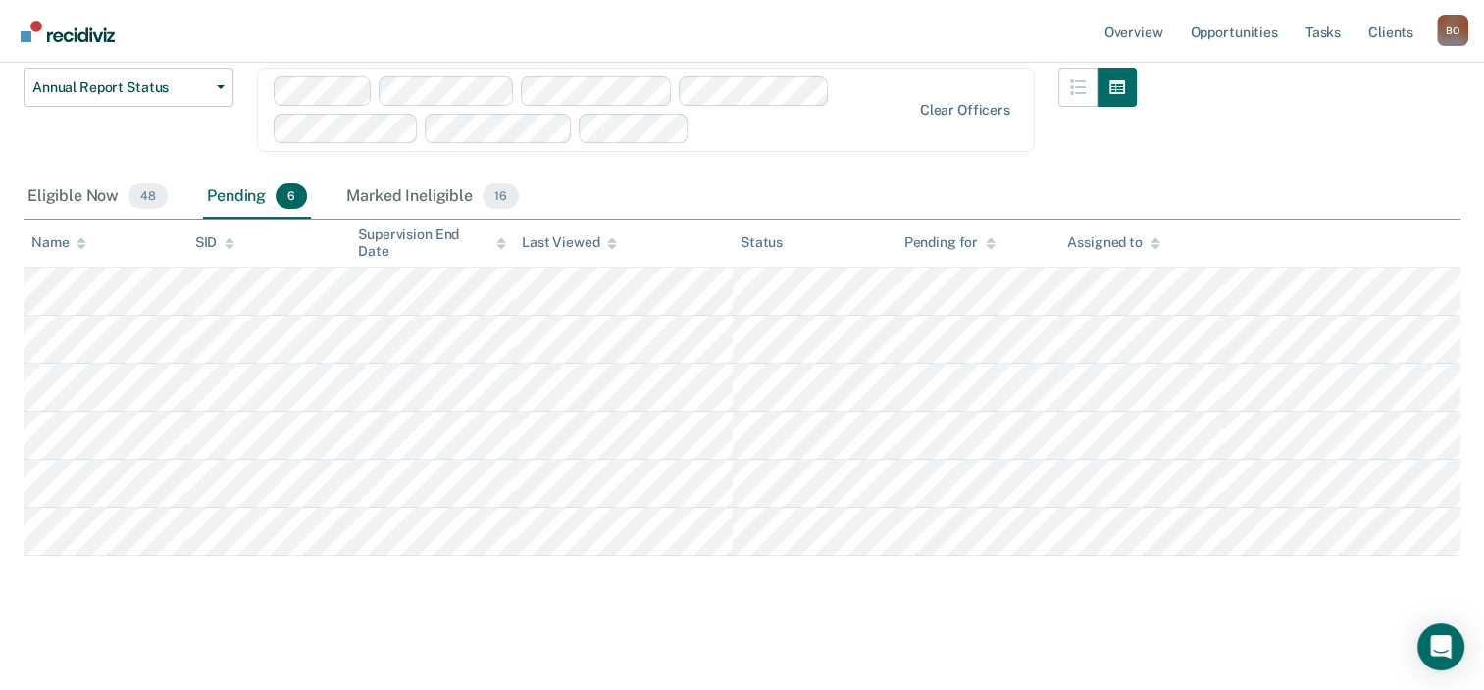
scroll to position [180, 0]
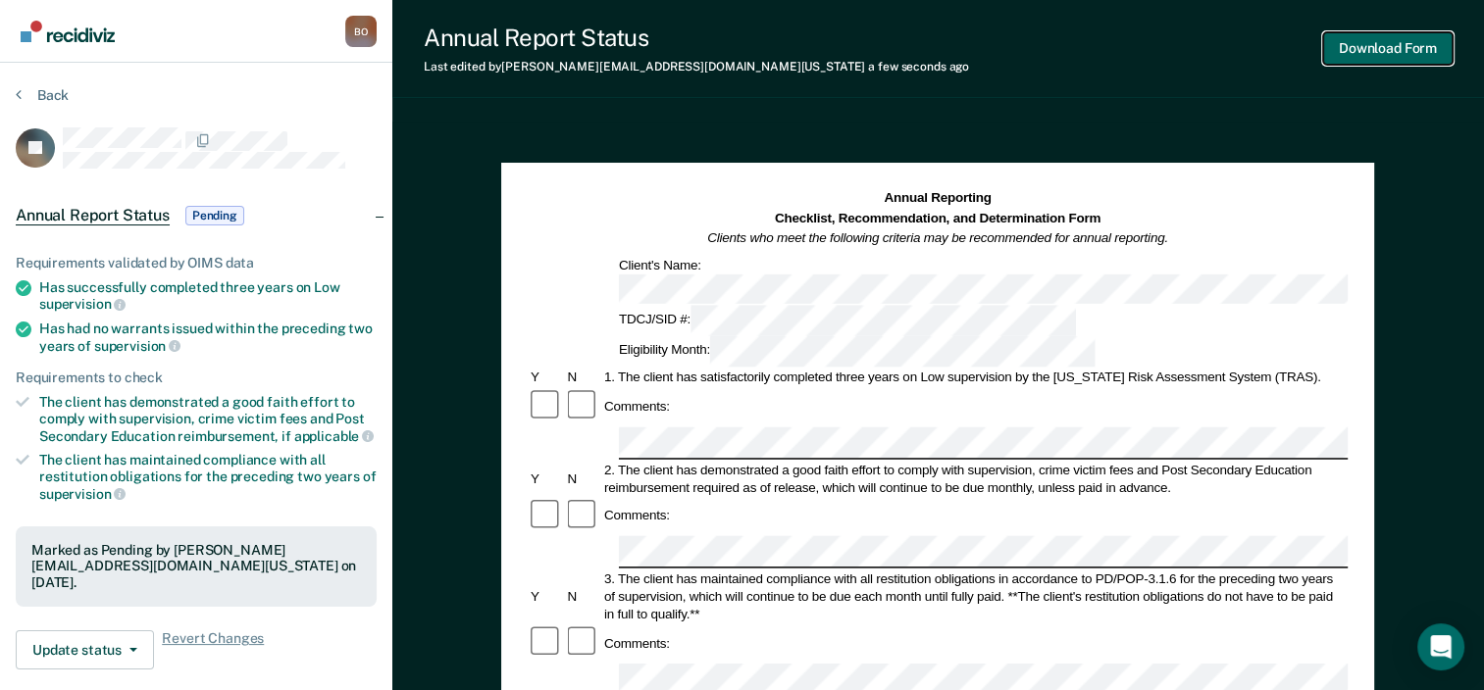
click at [1376, 42] on button "Download Form" at bounding box center [1387, 48] width 129 height 32
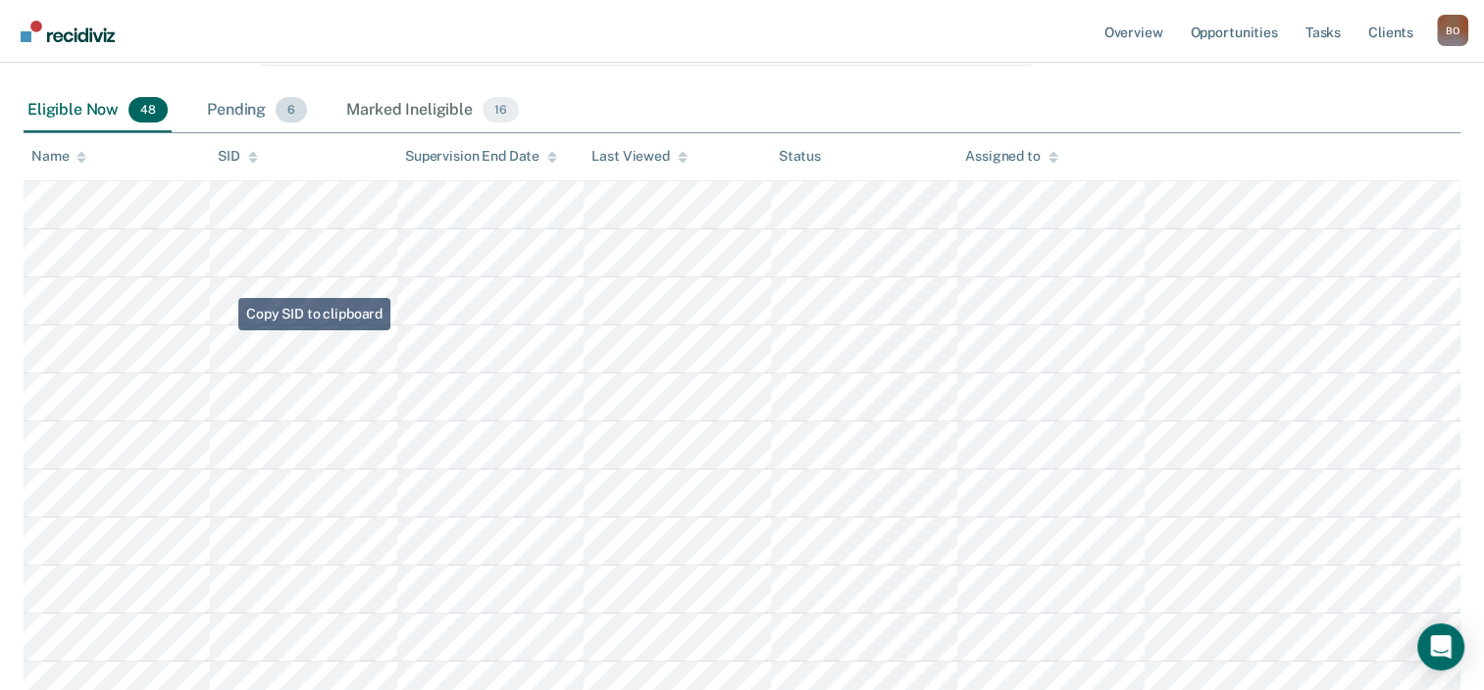
scroll to position [82, 0]
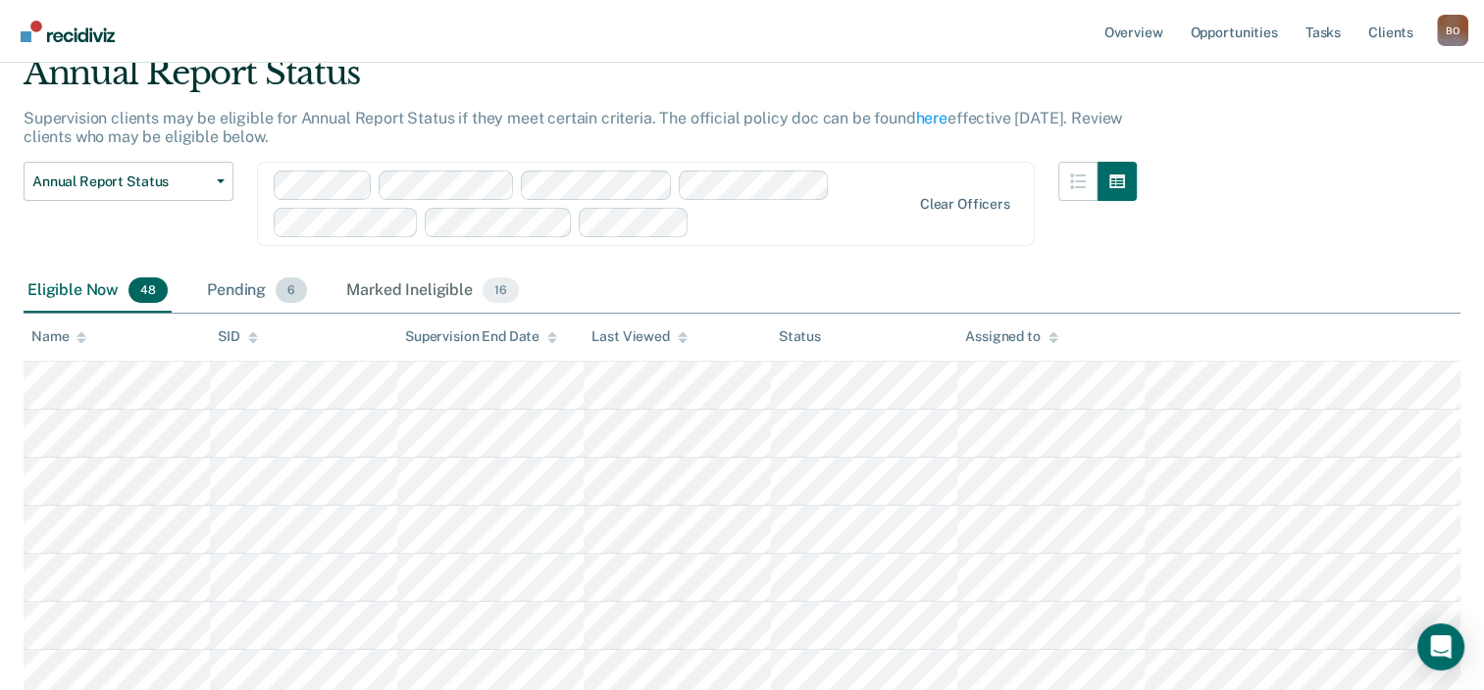
click at [238, 302] on div "Pending 6" at bounding box center [257, 291] width 108 height 43
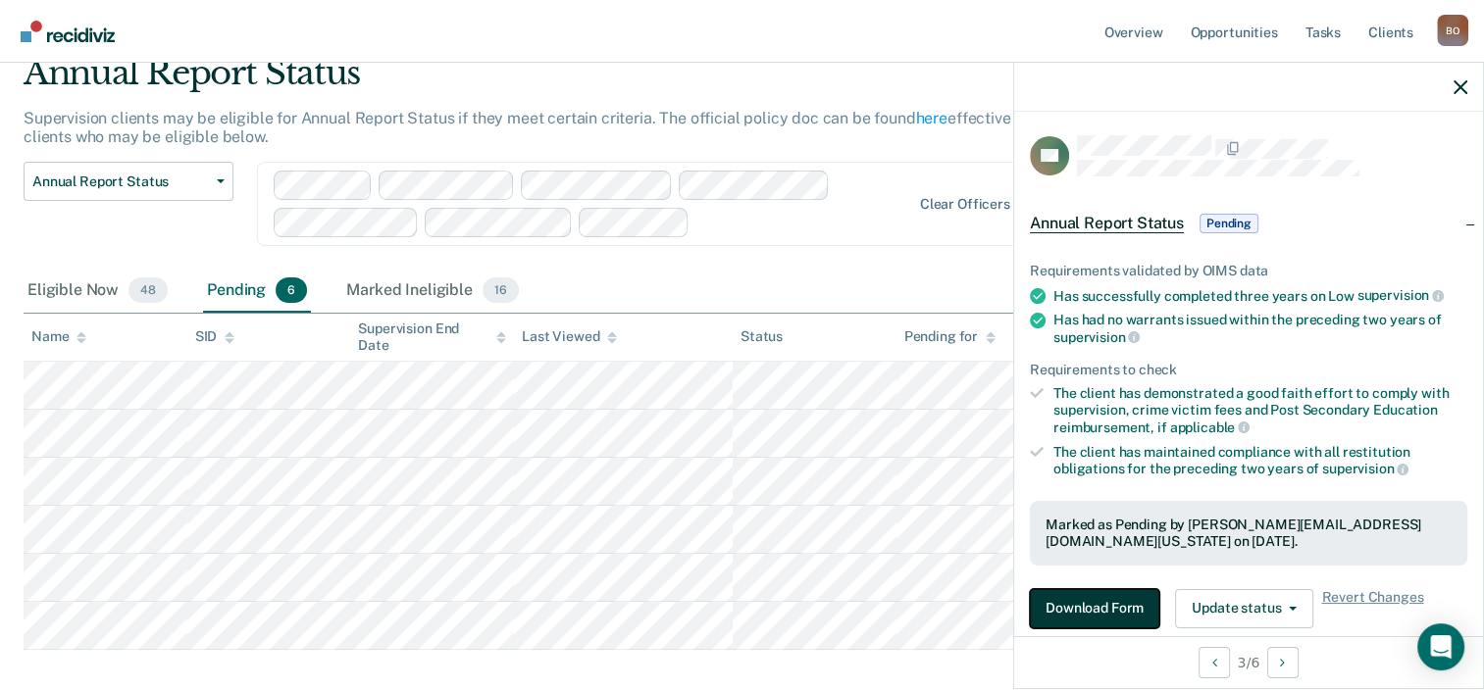
click at [1087, 609] on button "Download Form" at bounding box center [1094, 608] width 129 height 39
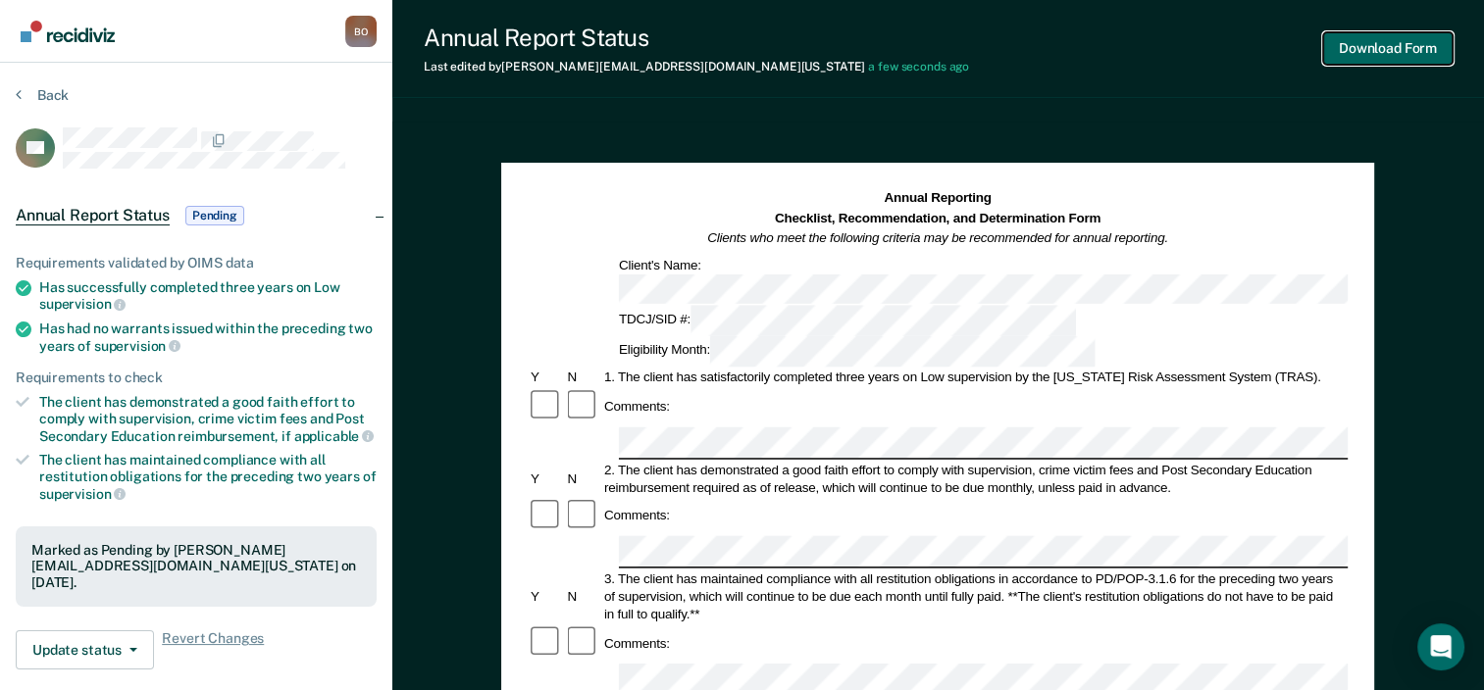
click at [1407, 47] on button "Download Form" at bounding box center [1387, 48] width 129 height 32
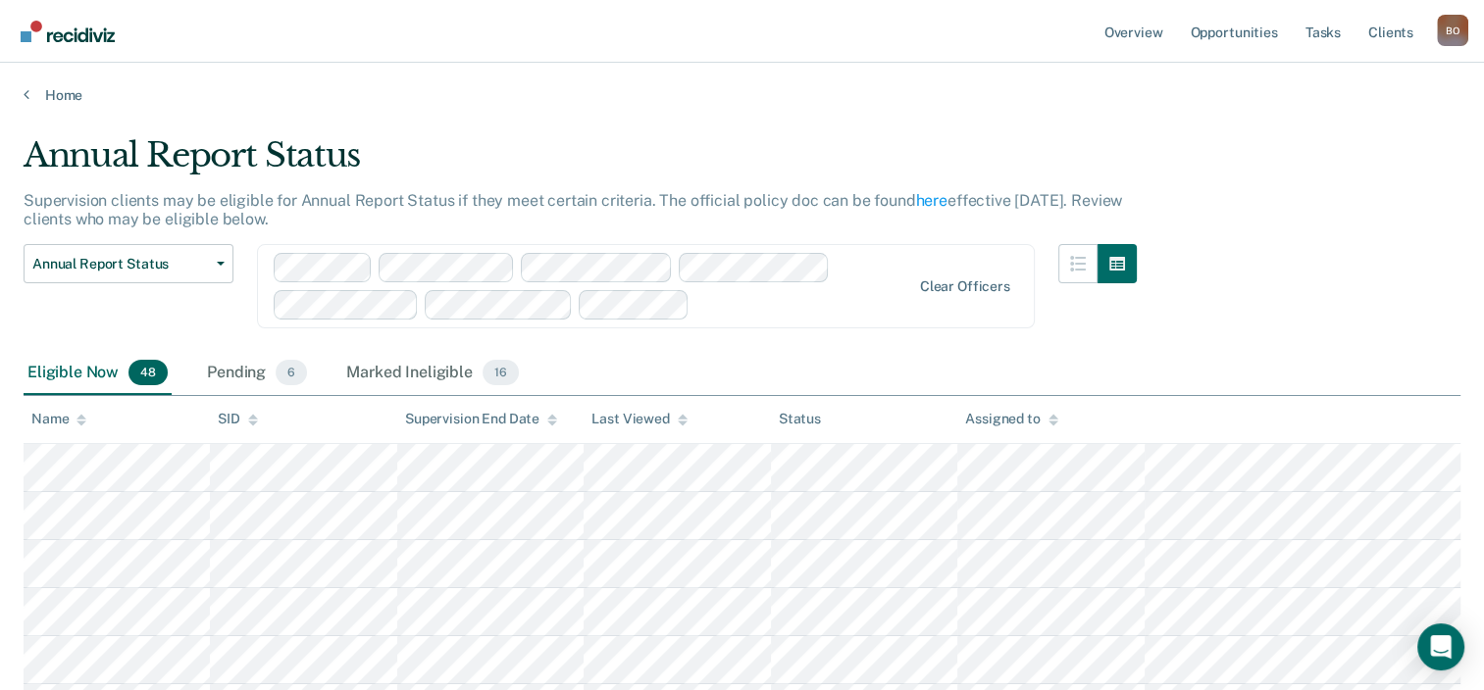
scroll to position [82, 0]
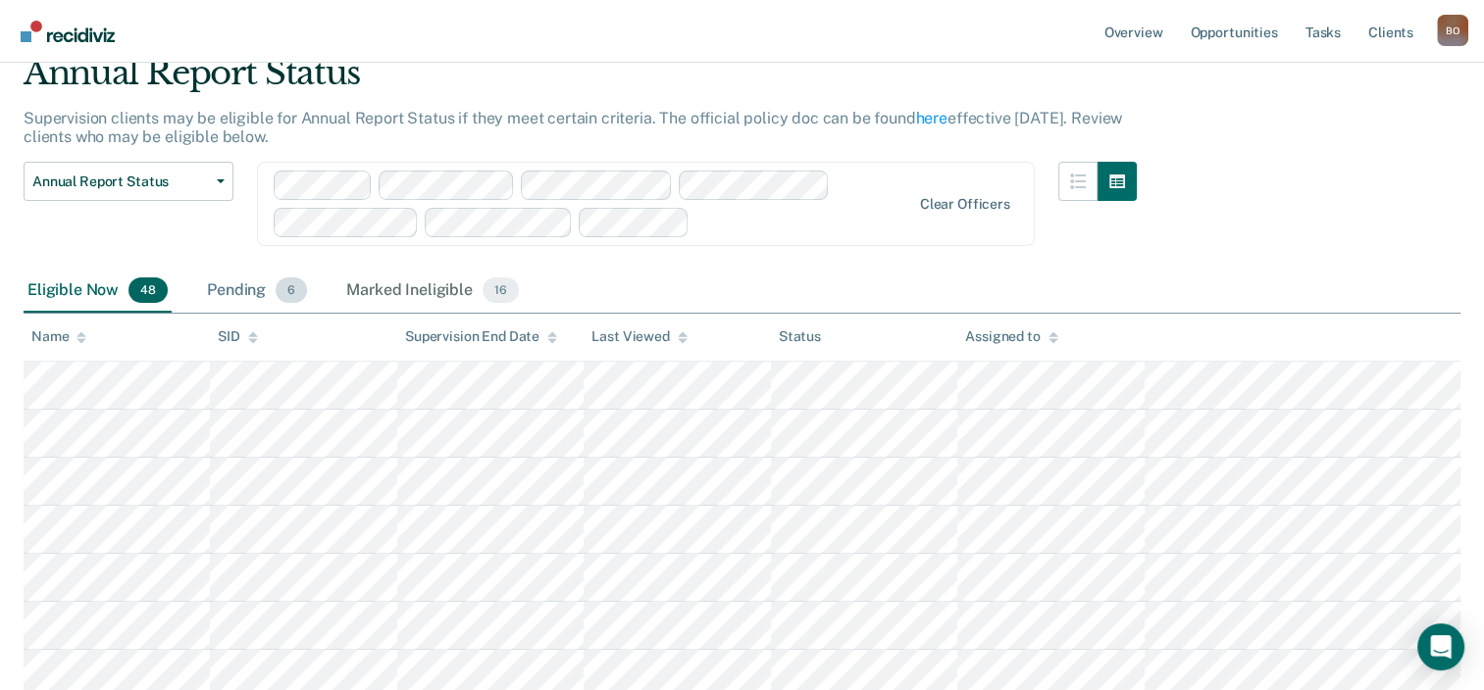
click at [243, 281] on div "Pending 6" at bounding box center [257, 291] width 108 height 43
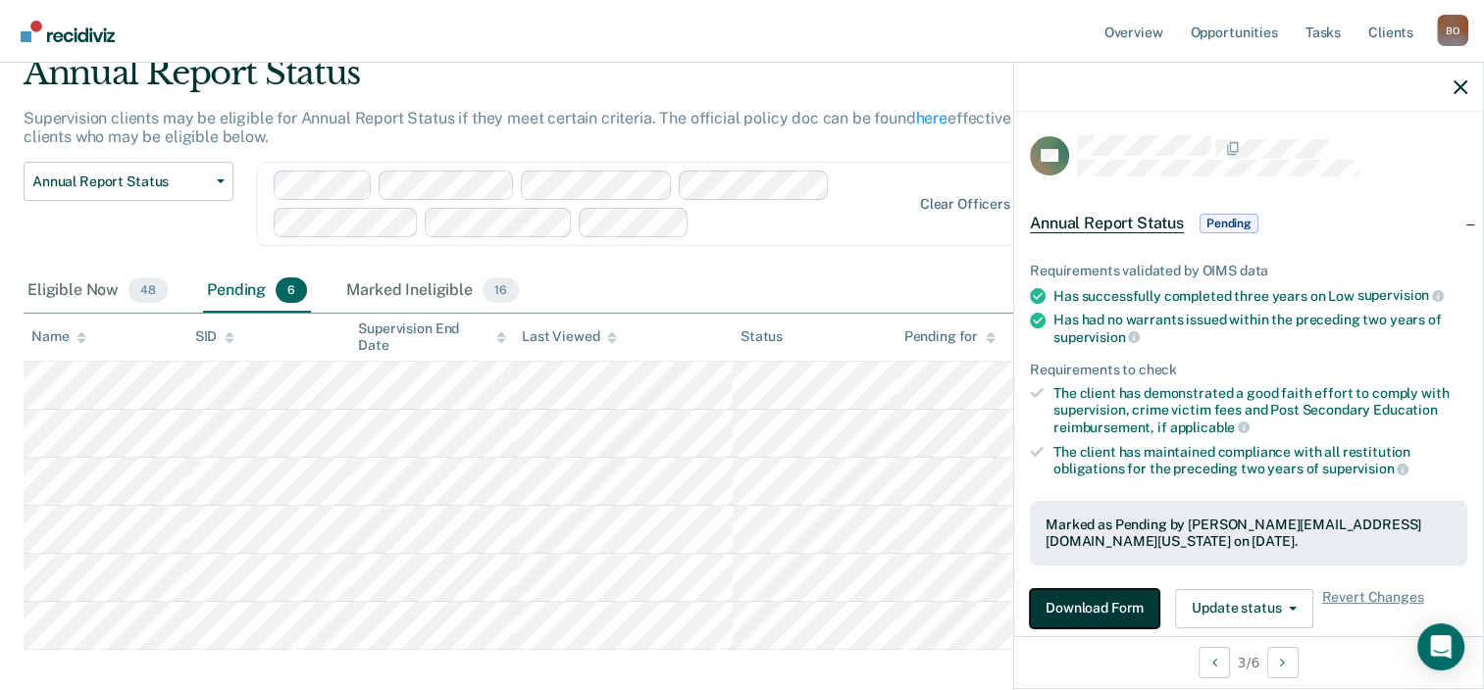
click at [1108, 608] on button "Download Form" at bounding box center [1094, 608] width 129 height 39
